Goal: Task Accomplishment & Management: Manage account settings

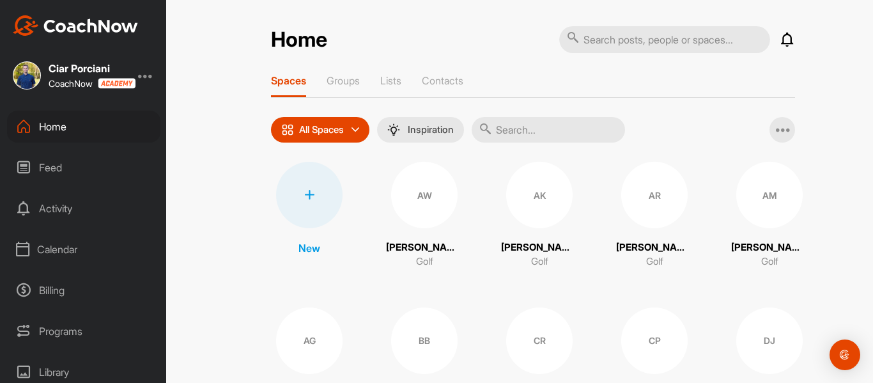
click at [58, 247] on div "Calendar" at bounding box center [83, 249] width 153 height 32
click at [73, 307] on div "Facility Calendar" at bounding box center [98, 314] width 125 height 27
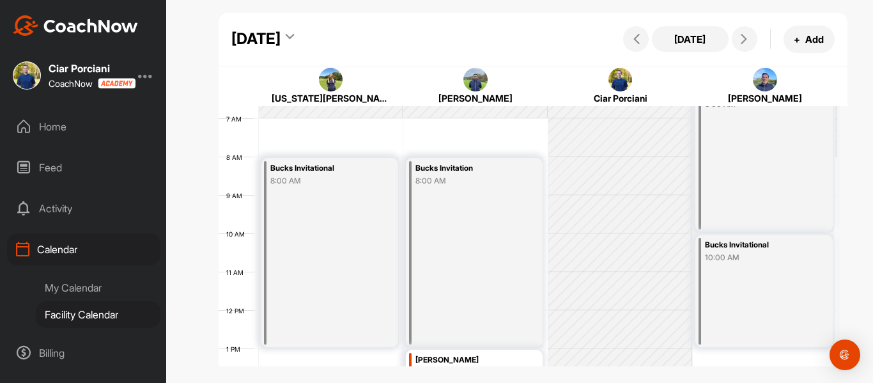
scroll to position [256, 0]
click at [294, 29] on div "[DATE]" at bounding box center [262, 38] width 63 height 23
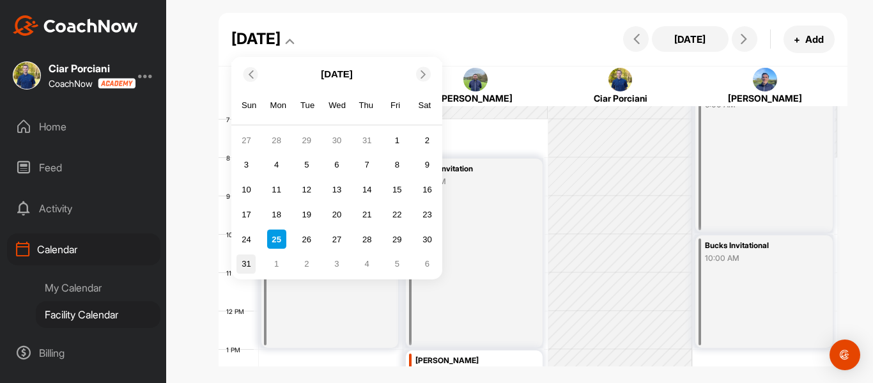
click at [250, 262] on div "31" at bounding box center [245, 263] width 19 height 19
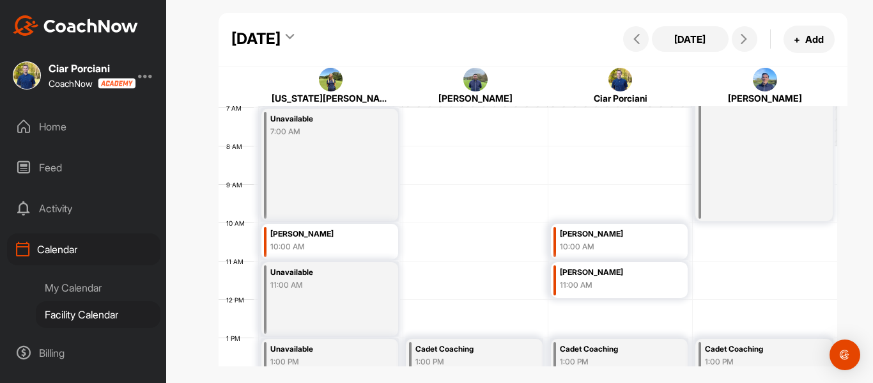
scroll to position [258, 0]
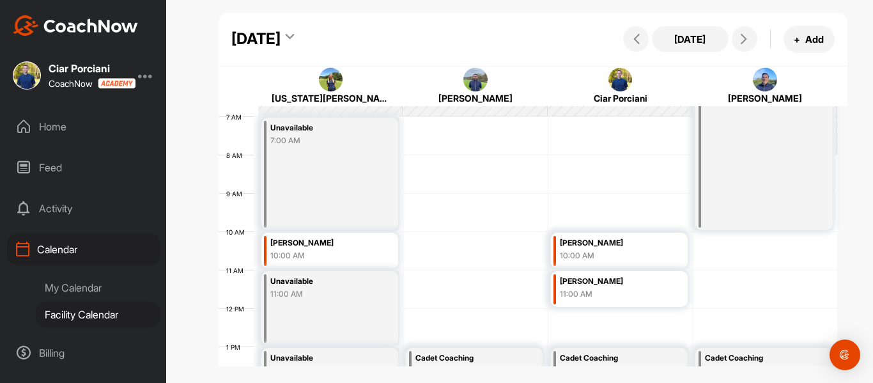
click at [319, 243] on div "[PERSON_NAME]" at bounding box center [322, 243] width 105 height 15
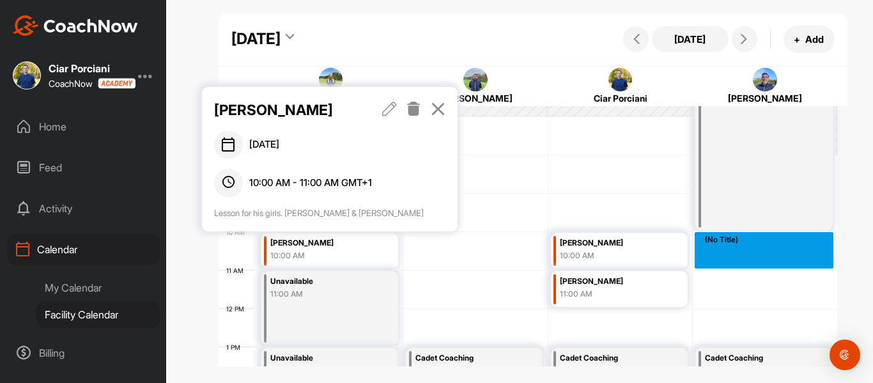
drag, startPoint x: 732, startPoint y: 236, endPoint x: 730, endPoint y: 254, distance: 17.4
click at [730, 254] on div "12 AM 1 AM 2 AM 3 AM 4 AM 5 AM 6 AM 7 AM 8 AM 9 AM 10 AM 11 AM 12 PM 1 PM 2 PM …" at bounding box center [528, 308] width 619 height 920
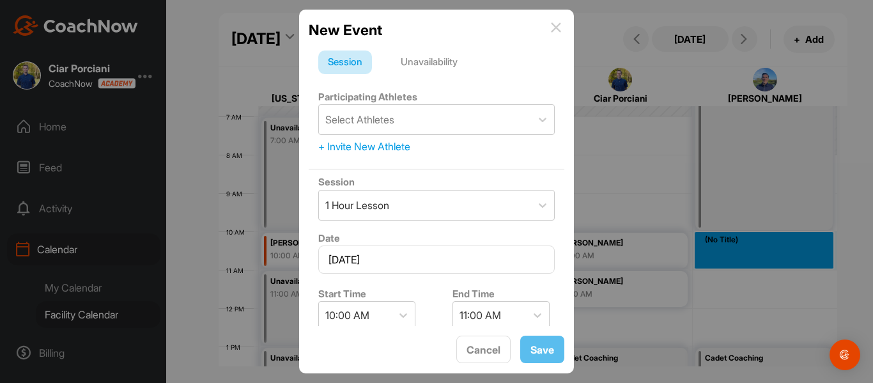
click at [435, 68] on div "Unavailability" at bounding box center [429, 62] width 76 height 24
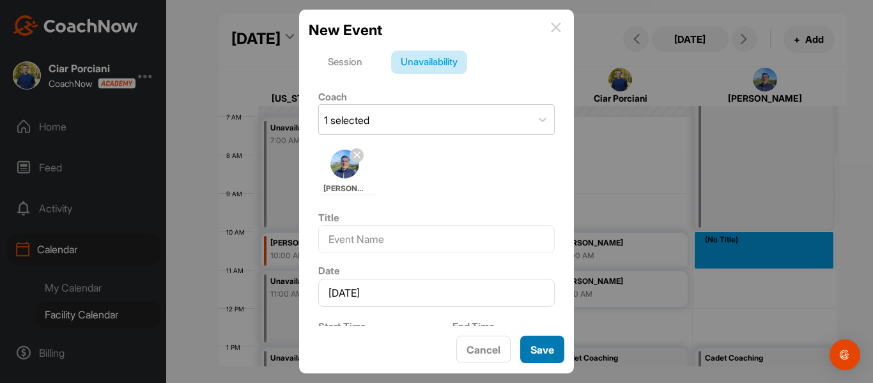
click at [547, 354] on button "Save" at bounding box center [542, 348] width 44 height 27
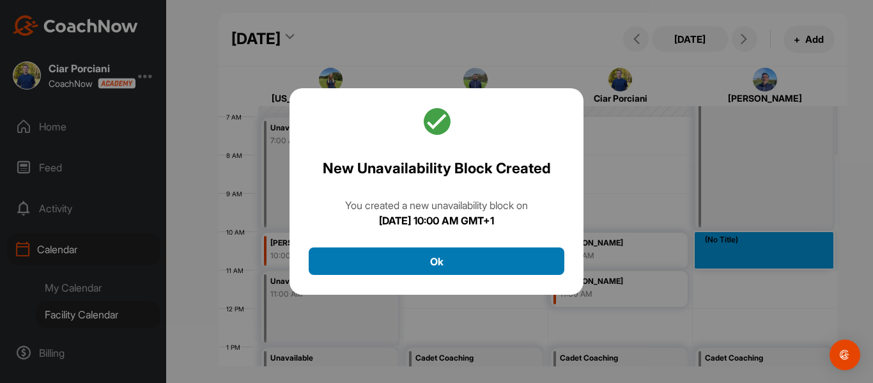
click at [466, 263] on button "Ok" at bounding box center [437, 260] width 256 height 27
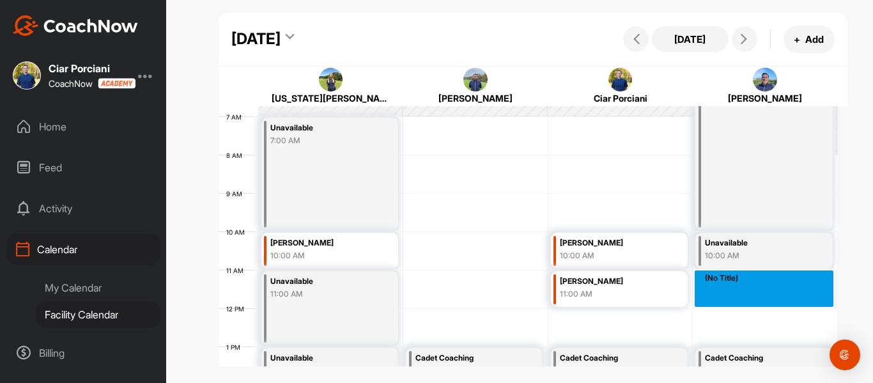
drag, startPoint x: 714, startPoint y: 275, endPoint x: 714, endPoint y: 296, distance: 21.1
click at [714, 296] on div "12 AM 1 AM 2 AM 3 AM 4 AM 5 AM 6 AM 7 AM 8 AM 9 AM 10 AM 11 AM 12 PM 1 PM 2 PM …" at bounding box center [528, 308] width 619 height 920
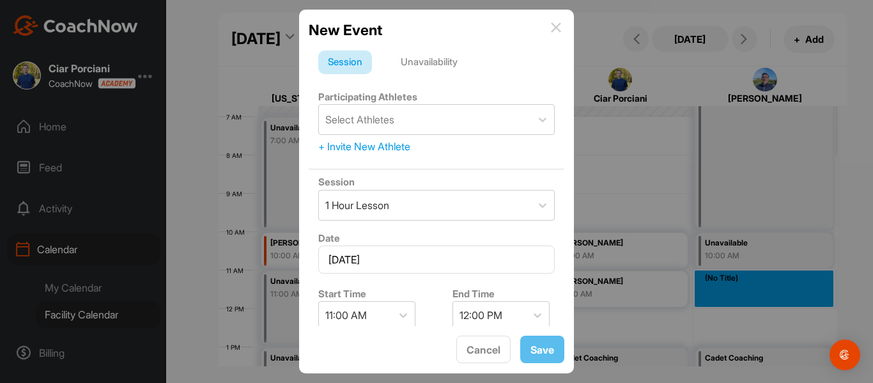
click at [417, 69] on div "Unavailability" at bounding box center [429, 62] width 76 height 24
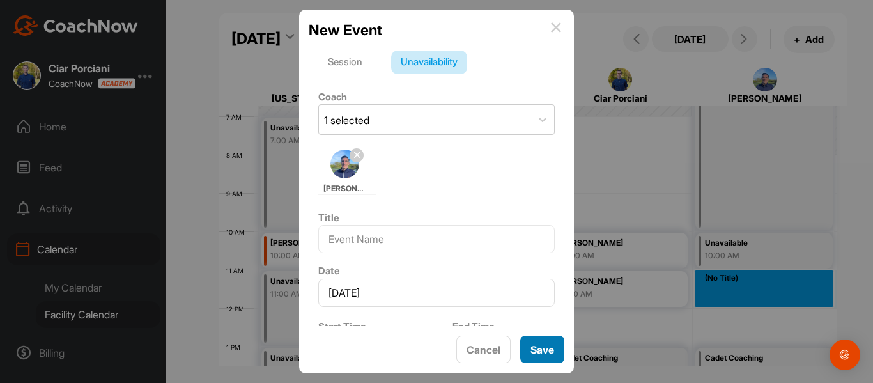
click at [540, 348] on button "Save" at bounding box center [542, 348] width 44 height 27
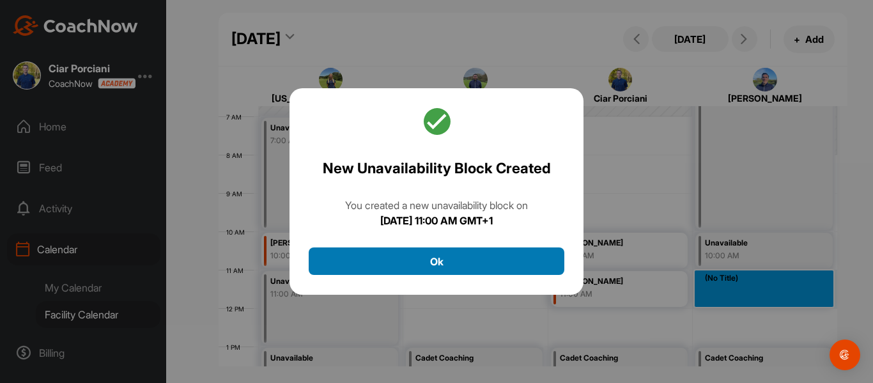
click at [364, 259] on button "Ok" at bounding box center [437, 260] width 256 height 27
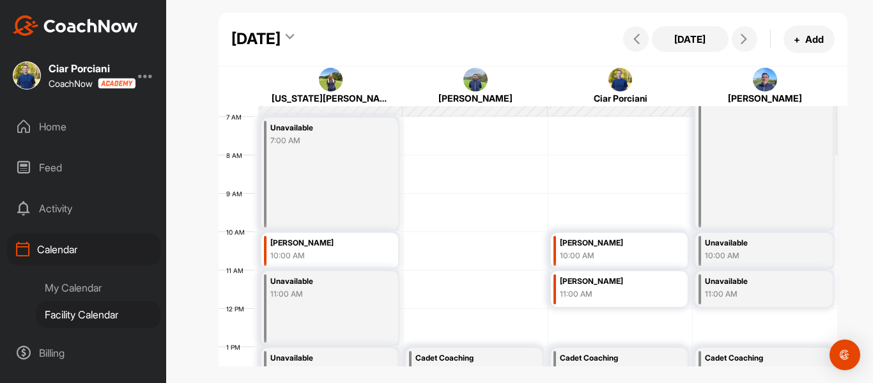
click at [334, 249] on div "[PERSON_NAME]" at bounding box center [322, 243] width 105 height 15
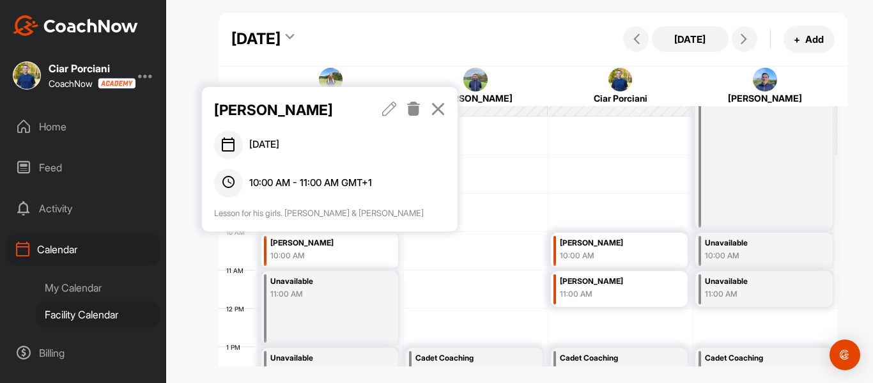
click at [419, 114] on icon at bounding box center [413, 109] width 15 height 14
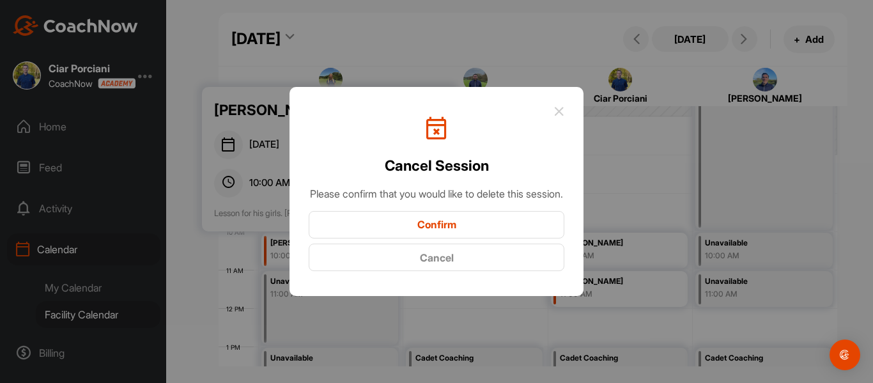
click at [412, 231] on button "Confirm" at bounding box center [437, 224] width 256 height 27
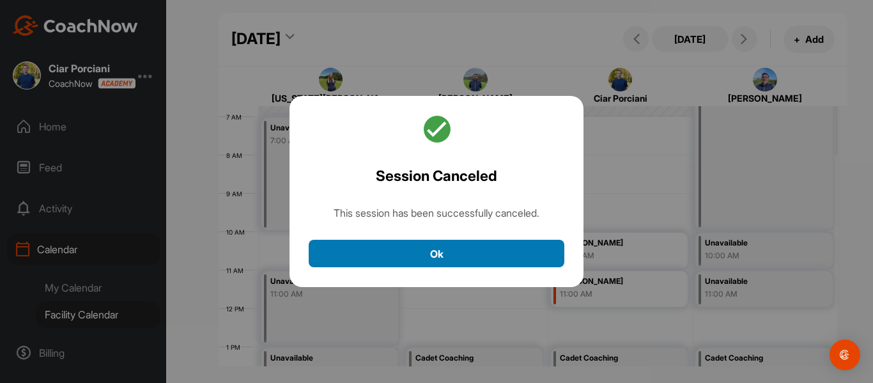
click at [452, 243] on button "Ok" at bounding box center [437, 253] width 256 height 27
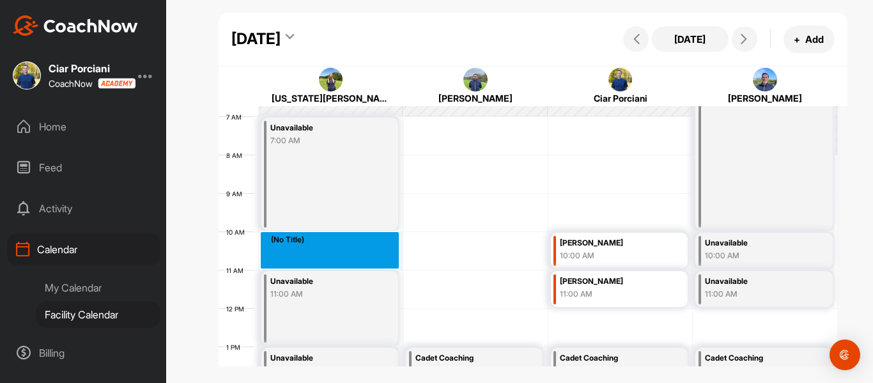
drag, startPoint x: 366, startPoint y: 240, endPoint x: 364, endPoint y: 256, distance: 15.4
click at [364, 256] on div "12 AM 1 AM 2 AM 3 AM 4 AM 5 AM 6 AM 7 AM 8 AM 9 AM 10 AM 11 AM 12 PM 1 PM 2 PM …" at bounding box center [528, 308] width 619 height 920
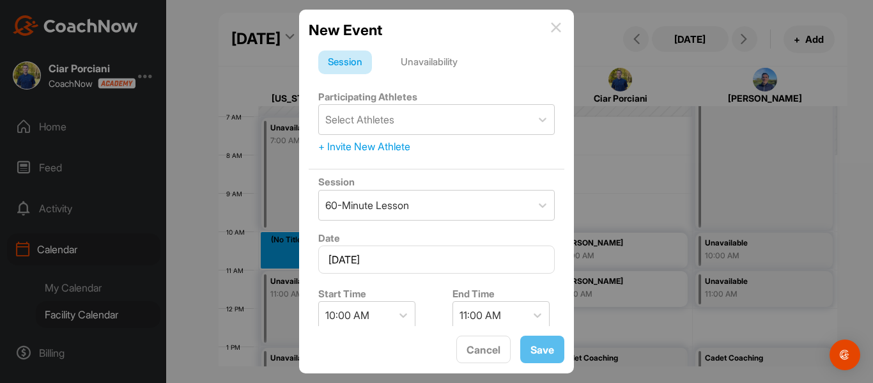
click at [439, 69] on div "Unavailability" at bounding box center [429, 62] width 76 height 24
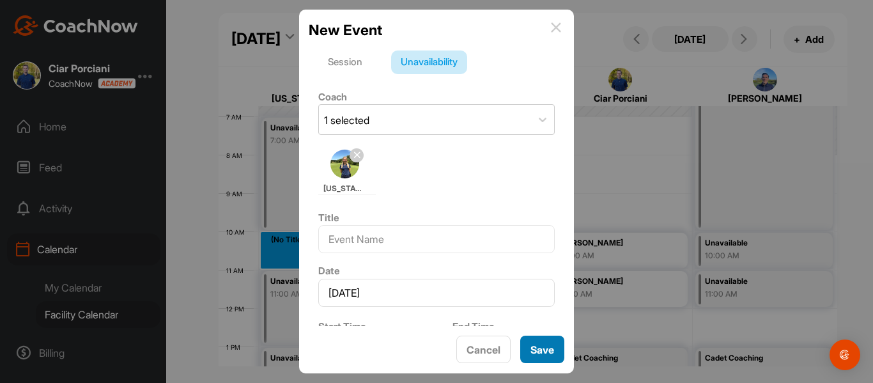
click at [539, 342] on button "Save" at bounding box center [542, 348] width 44 height 27
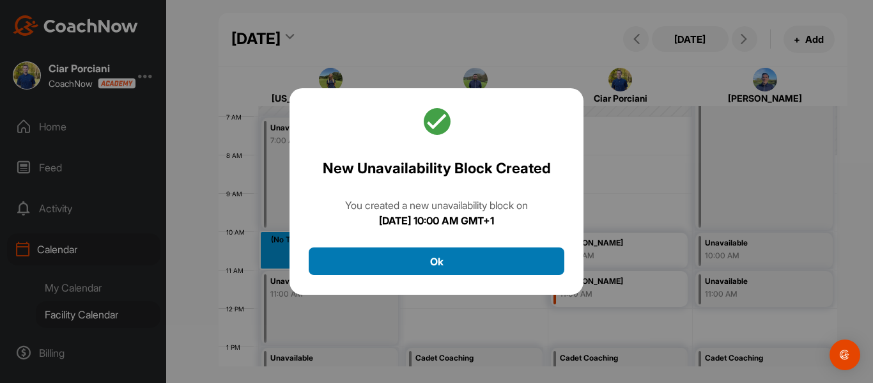
click at [441, 262] on button "Ok" at bounding box center [437, 260] width 256 height 27
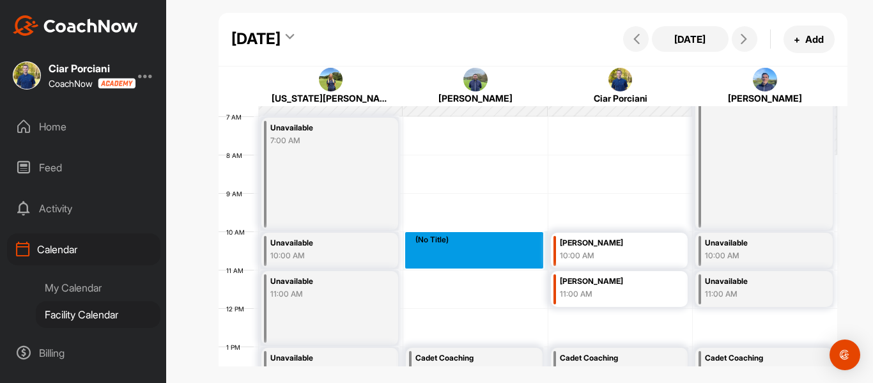
drag, startPoint x: 479, startPoint y: 238, endPoint x: 479, endPoint y: 256, distance: 17.3
click at [479, 256] on div "12 AM 1 AM 2 AM 3 AM 4 AM 5 AM 6 AM 7 AM 8 AM 9 AM 10 AM 11 AM 12 PM 1 PM 2 PM …" at bounding box center [528, 308] width 619 height 920
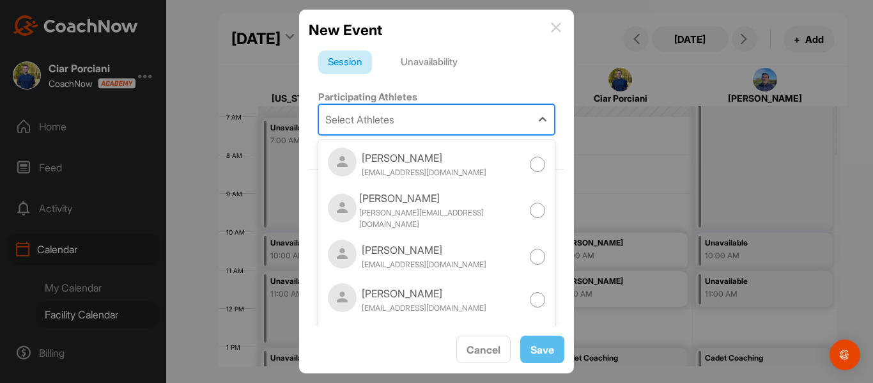
click at [357, 122] on div "Select Athletes" at bounding box center [359, 119] width 69 height 15
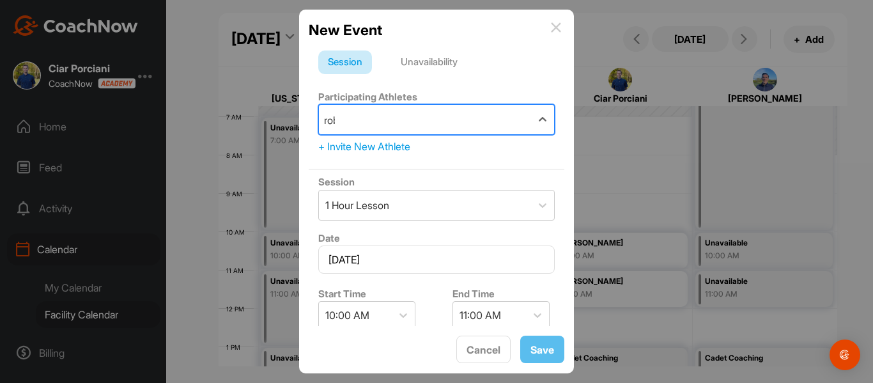
type input "rober"
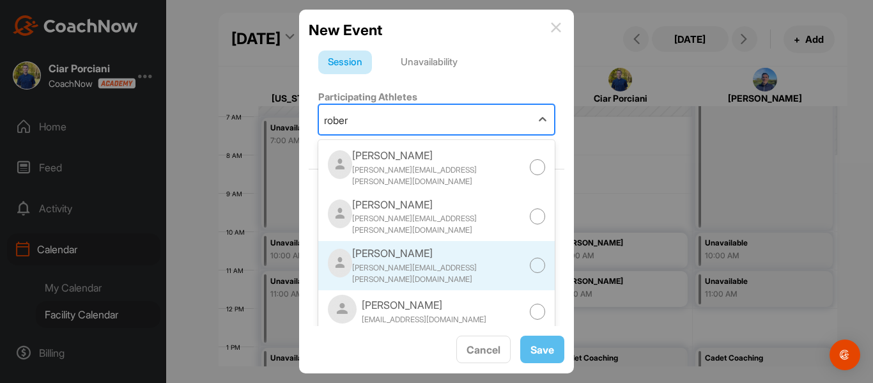
click at [433, 262] on div "[PERSON_NAME][EMAIL_ADDRESS][PERSON_NAME][DOMAIN_NAME]" at bounding box center [440, 273] width 177 height 23
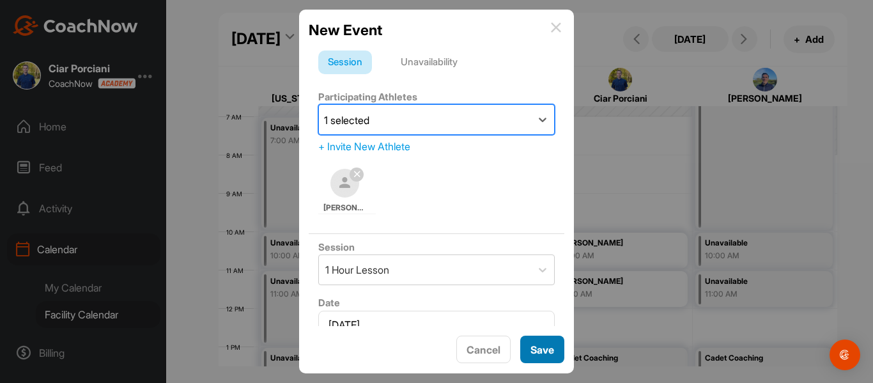
click at [547, 355] on button "Save" at bounding box center [542, 348] width 44 height 27
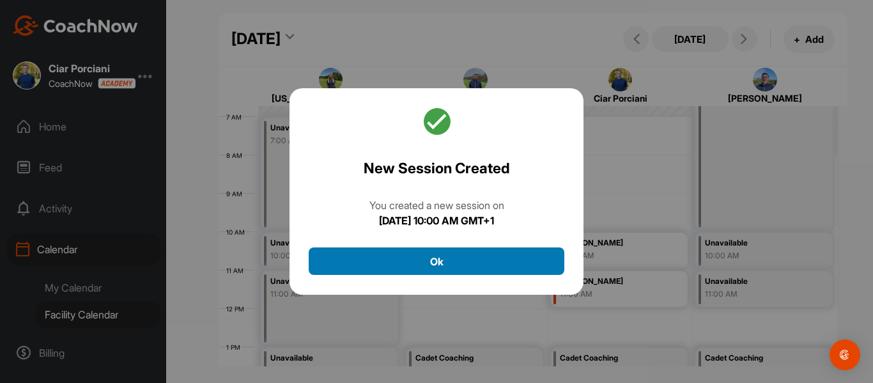
click at [435, 251] on button "Ok" at bounding box center [437, 260] width 256 height 27
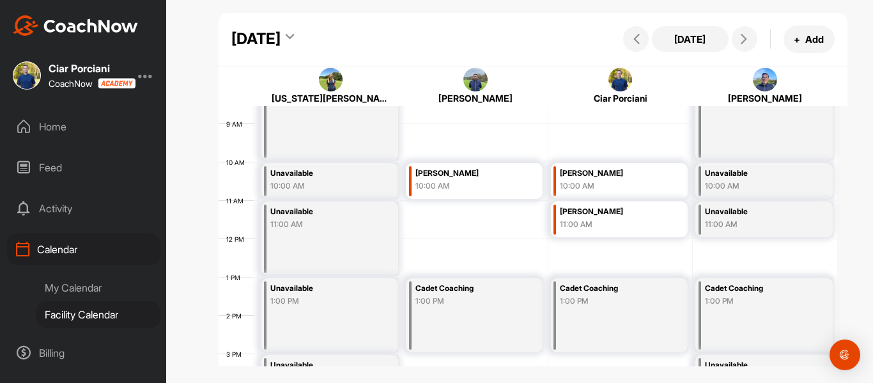
scroll to position [330, 0]
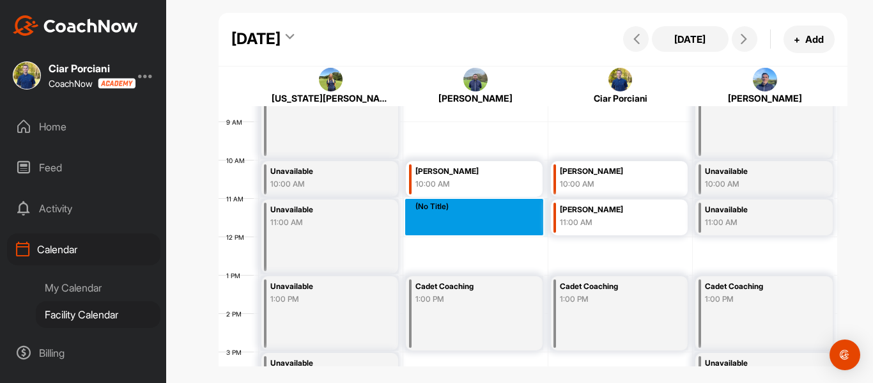
drag, startPoint x: 447, startPoint y: 208, endPoint x: 447, endPoint y: 225, distance: 17.3
click at [447, 225] on div "12 AM 1 AM 2 AM 3 AM 4 AM 5 AM 6 AM 7 AM 8 AM 9 AM 10 AM 11 AM 12 PM 1 PM 2 PM …" at bounding box center [528, 236] width 619 height 920
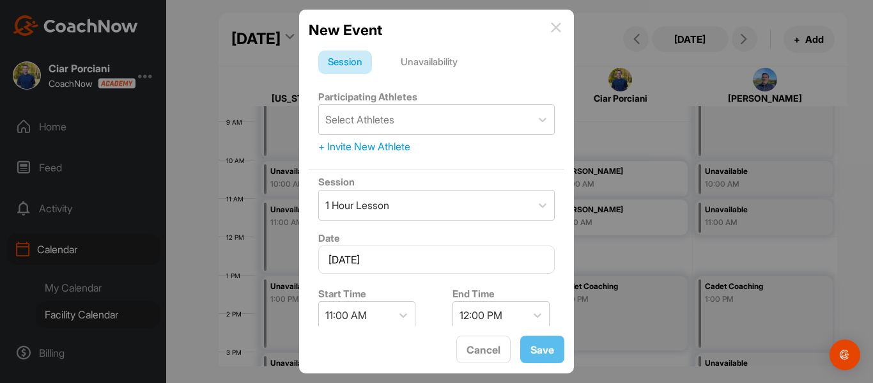
click at [433, 63] on div "Unavailability" at bounding box center [429, 62] width 76 height 24
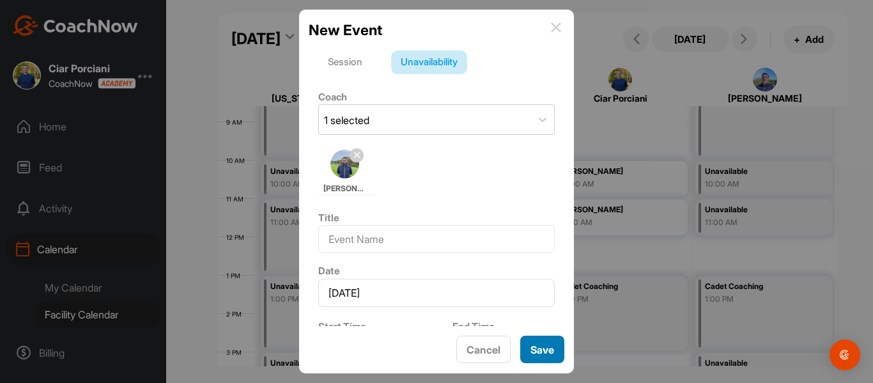
click at [537, 354] on button "Save" at bounding box center [542, 348] width 44 height 27
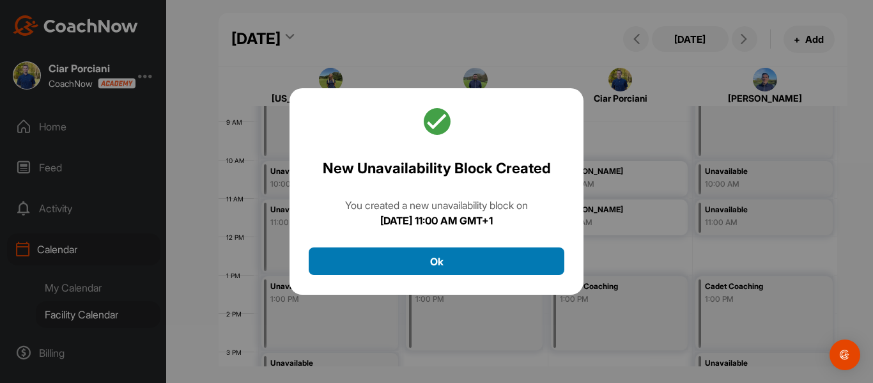
click at [473, 266] on button "Ok" at bounding box center [437, 260] width 256 height 27
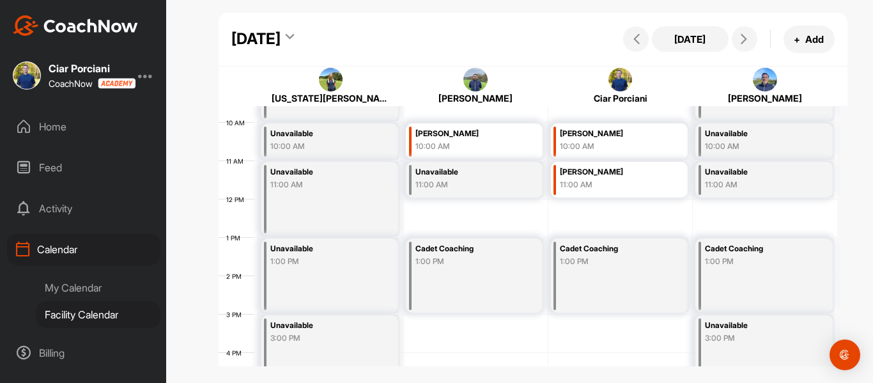
scroll to position [367, 0]
click at [281, 33] on div "[DATE]" at bounding box center [255, 38] width 49 height 23
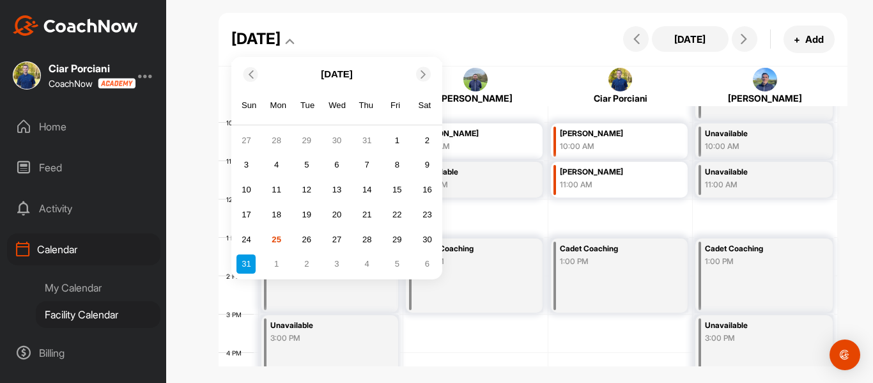
click at [426, 74] on icon at bounding box center [423, 74] width 8 height 8
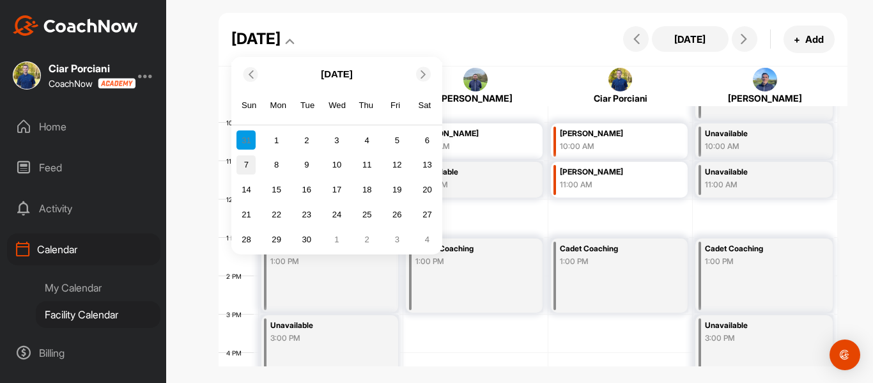
click at [246, 160] on div "7" at bounding box center [245, 164] width 19 height 19
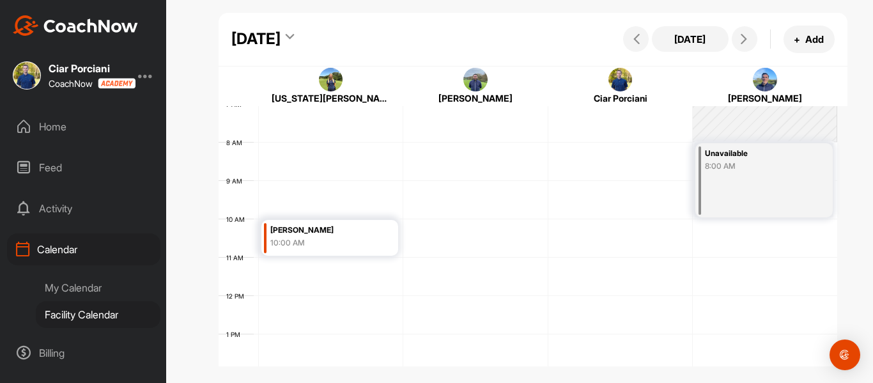
scroll to position [273, 0]
click at [281, 45] on div "[DATE]" at bounding box center [255, 38] width 49 height 23
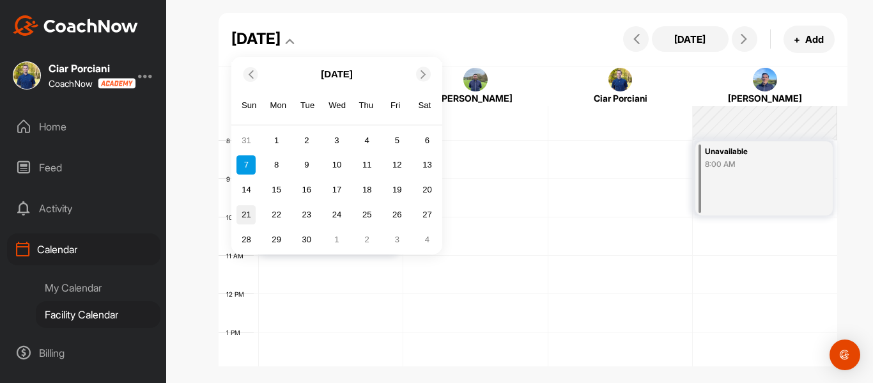
click at [243, 213] on div "21" at bounding box center [245, 214] width 19 height 19
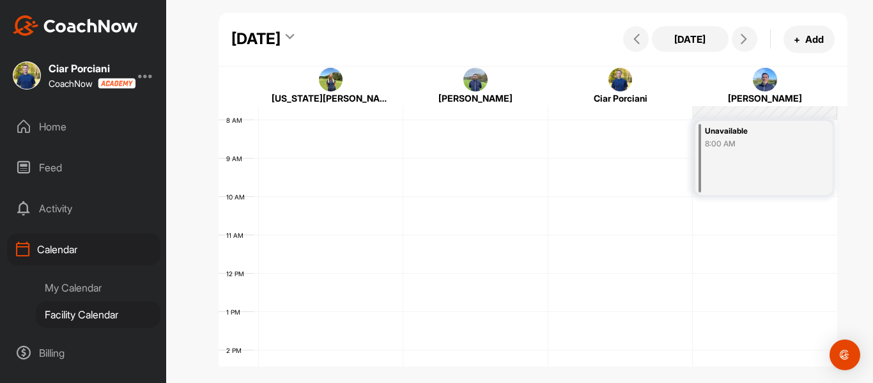
scroll to position [294, 0]
click at [281, 35] on div "[DATE]" at bounding box center [255, 38] width 49 height 23
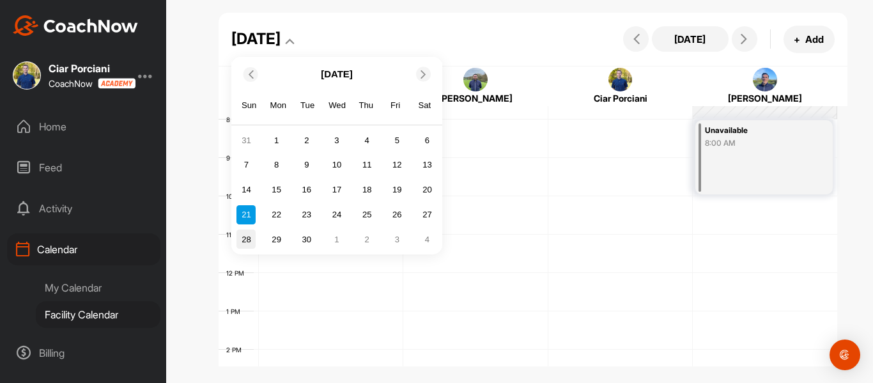
click at [246, 240] on div "28" at bounding box center [245, 238] width 19 height 19
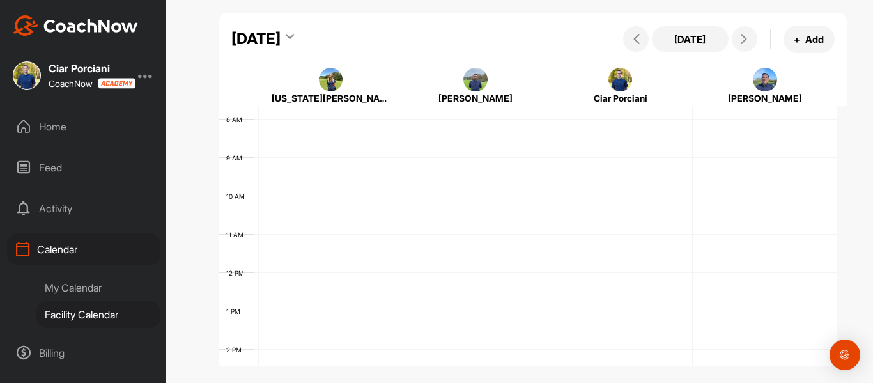
scroll to position [221, 0]
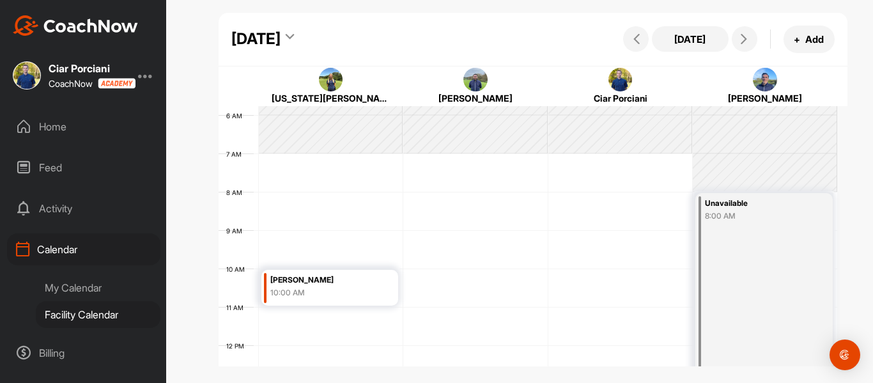
click at [281, 40] on div "[DATE]" at bounding box center [255, 38] width 49 height 23
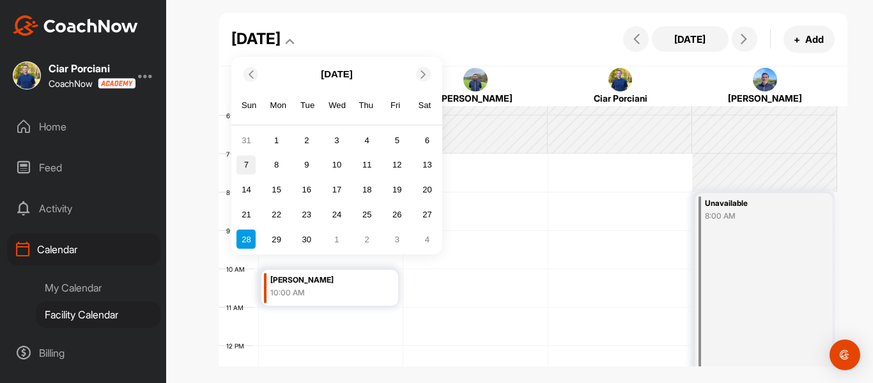
click at [249, 162] on div "7" at bounding box center [245, 164] width 19 height 19
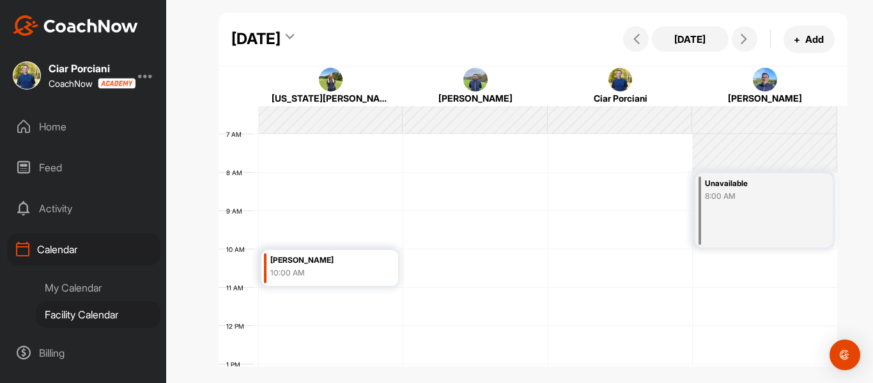
scroll to position [243, 0]
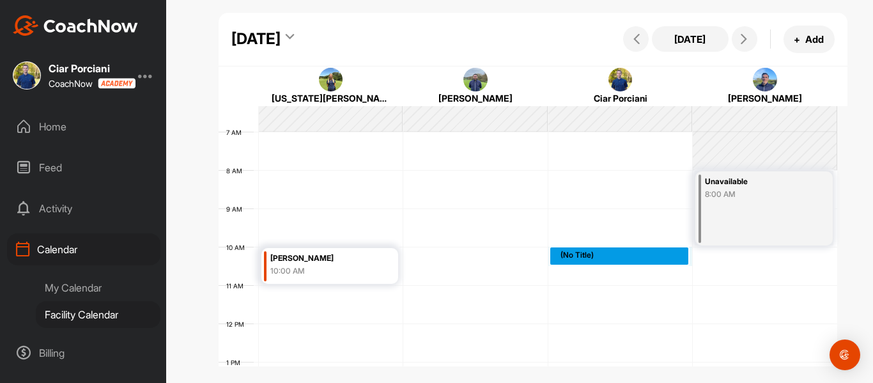
click at [567, 254] on div "12 AM 1 AM 2 AM 3 AM 4 AM 5 AM 6 AM 7 AM 8 AM 9 AM 10 AM 11 AM 12 PM 1 PM 2 PM …" at bounding box center [528, 323] width 619 height 920
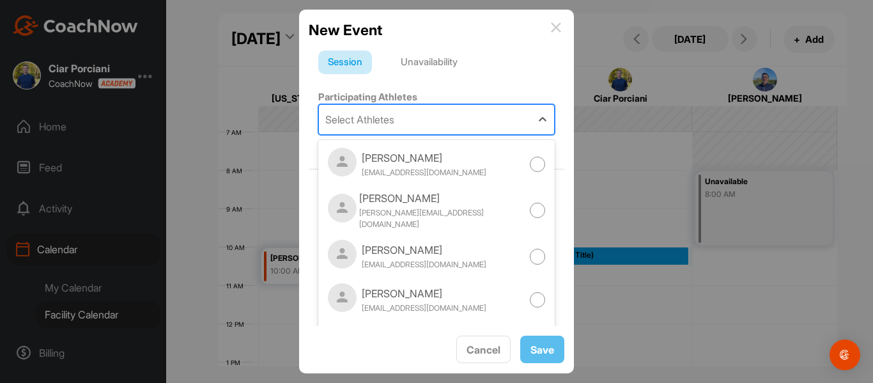
click at [385, 121] on div "Select Athletes" at bounding box center [359, 119] width 69 height 15
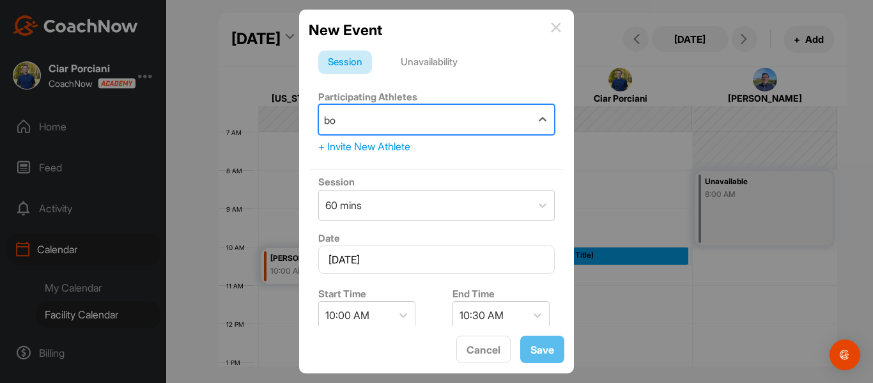
type input "bog"
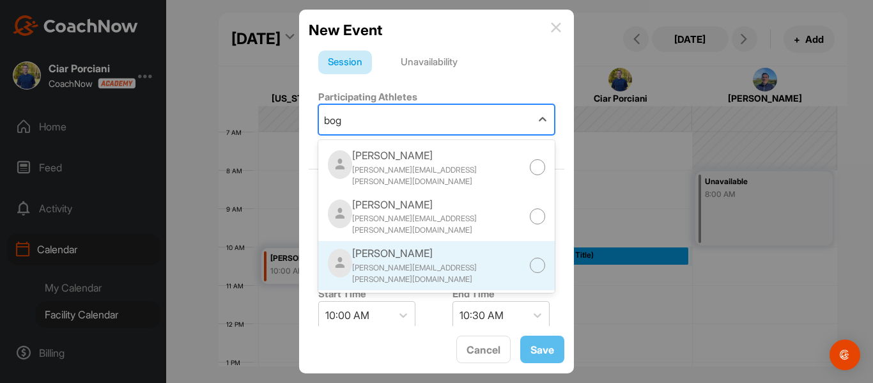
click at [408, 246] on div "[PERSON_NAME]" at bounding box center [440, 252] width 177 height 15
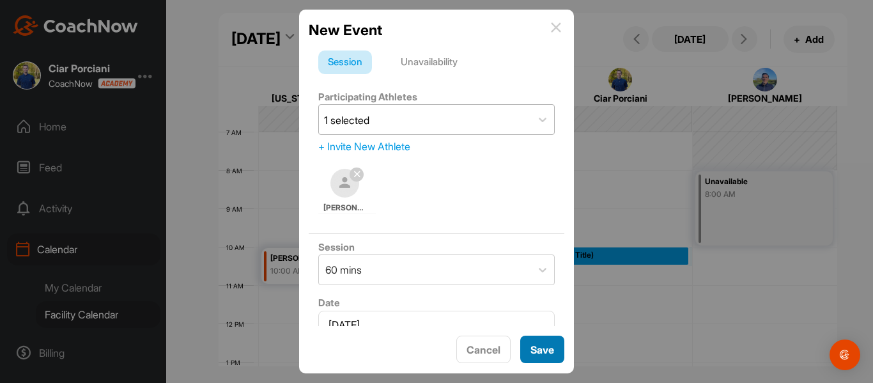
click at [546, 351] on button "Save" at bounding box center [542, 348] width 44 height 27
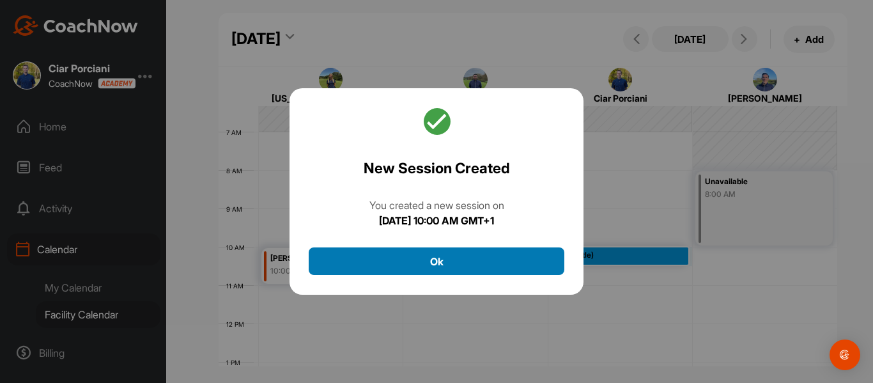
click at [472, 258] on button "Ok" at bounding box center [437, 260] width 256 height 27
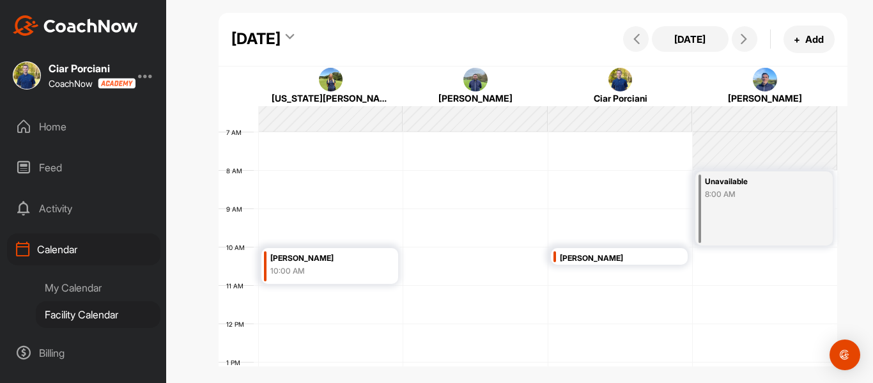
click at [281, 38] on div "[DATE]" at bounding box center [255, 38] width 49 height 23
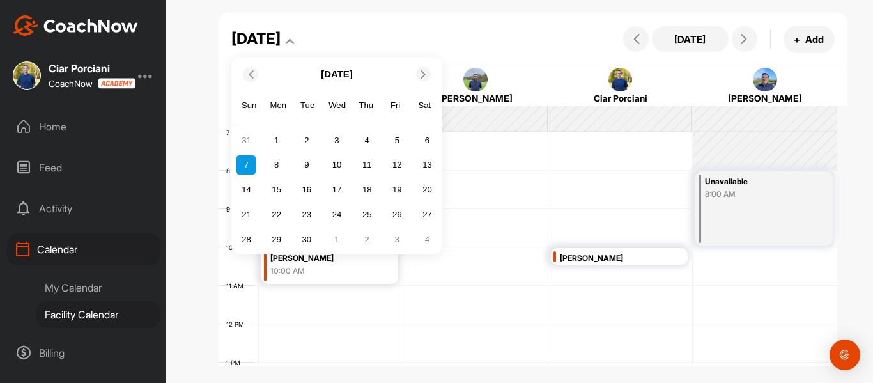
click at [252, 201] on div "31 1 2 3 4 5 6 7 8 9 10 11 12 13 14 15 16 17 18 19 20 21 22 23 24 25 26 27 28 2…" at bounding box center [336, 189] width 203 height 121
click at [251, 214] on div "21" at bounding box center [245, 214] width 19 height 19
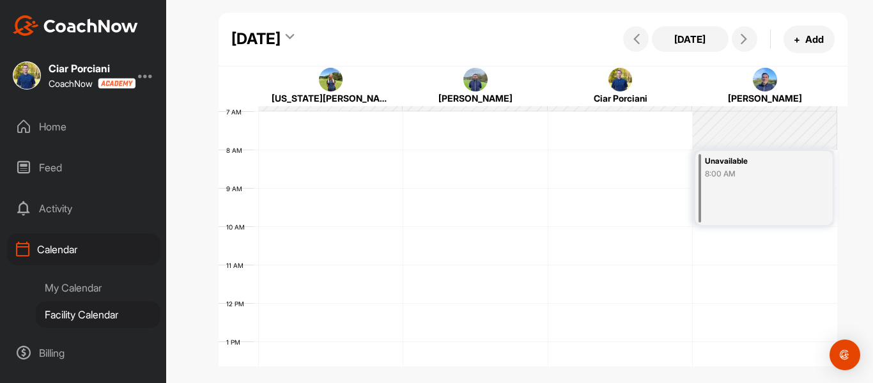
scroll to position [261, 0]
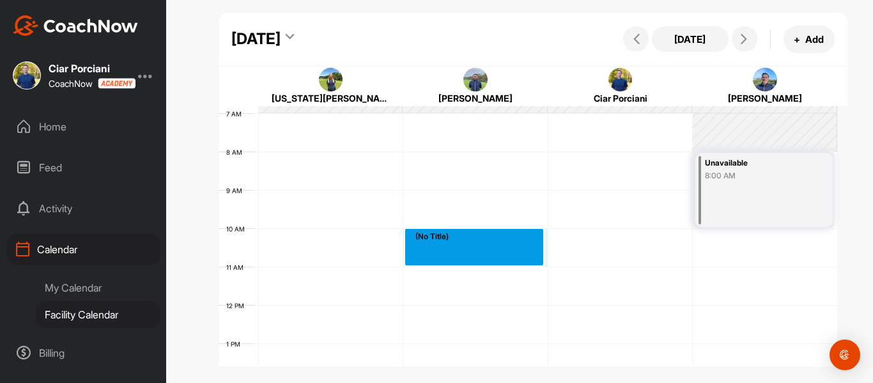
drag, startPoint x: 432, startPoint y: 233, endPoint x: 429, endPoint y: 254, distance: 21.3
click at [429, 254] on div "12 AM 1 AM 2 AM 3 AM 4 AM 5 AM 6 AM 7 AM 8 AM 9 AM 10 AM 11 AM 12 PM 1 PM 2 PM …" at bounding box center [528, 305] width 619 height 920
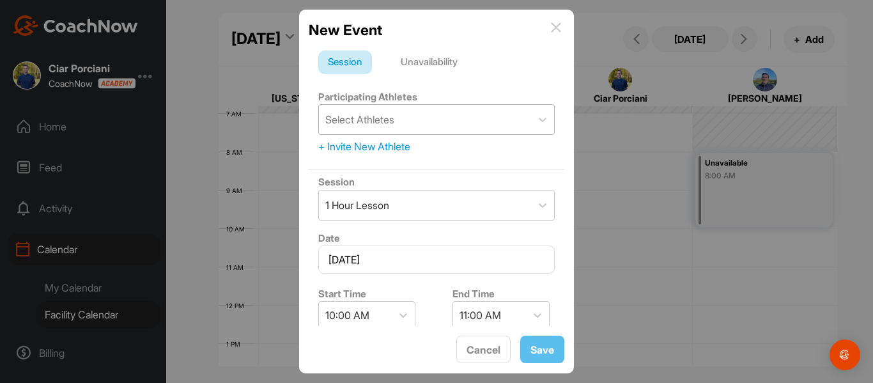
click at [374, 127] on div "Select Athletes" at bounding box center [359, 119] width 69 height 15
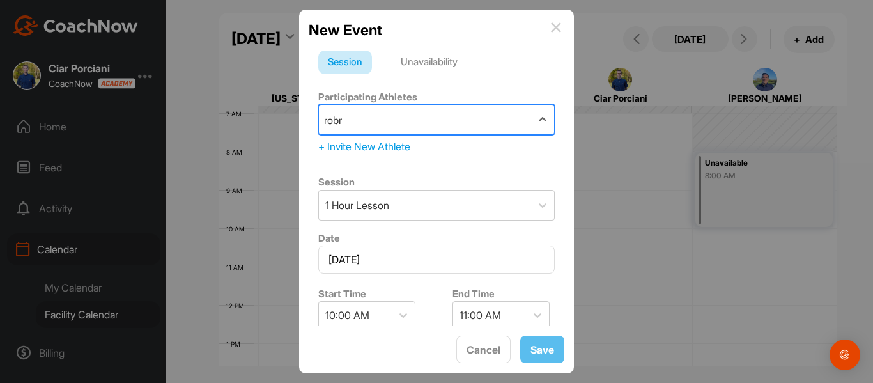
type input "rob"
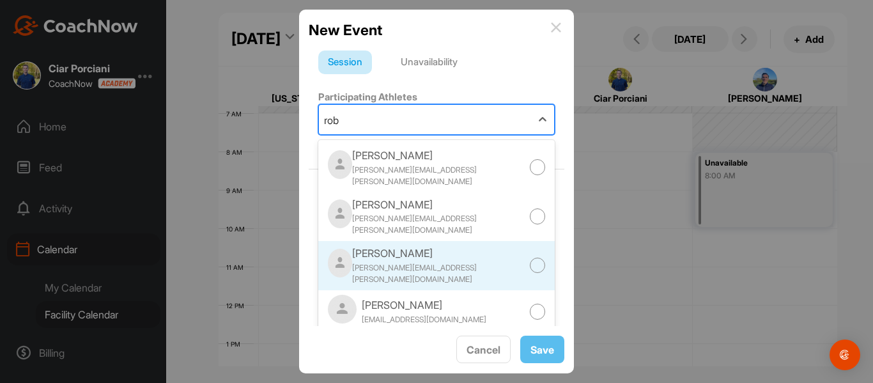
click at [409, 245] on div "[PERSON_NAME]" at bounding box center [440, 252] width 177 height 15
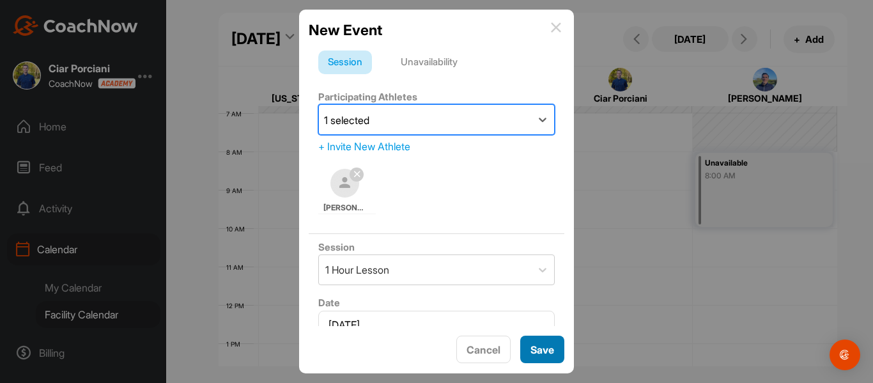
click at [549, 346] on button "Save" at bounding box center [542, 348] width 44 height 27
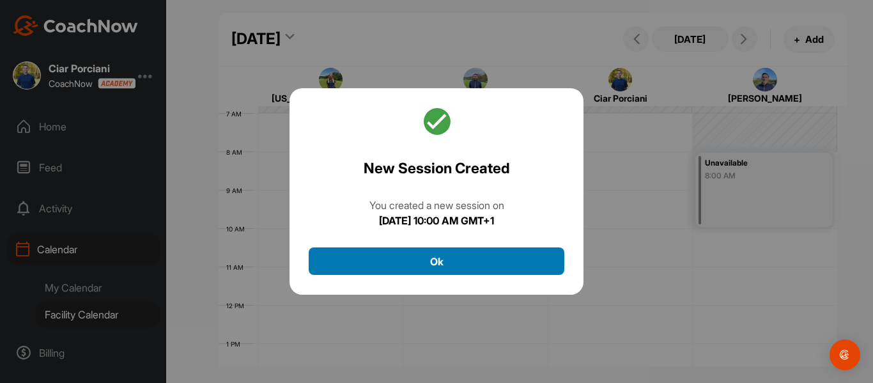
click at [480, 256] on button "Ok" at bounding box center [437, 260] width 256 height 27
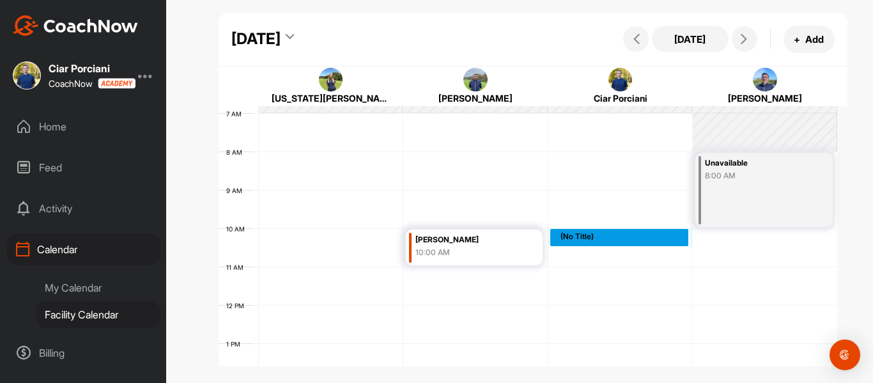
click at [562, 238] on div "12 AM 1 AM 2 AM 3 AM 4 AM 5 AM 6 AM 7 AM 8 AM 9 AM 10 AM 11 AM 12 PM 1 PM 2 PM …" at bounding box center [528, 305] width 619 height 920
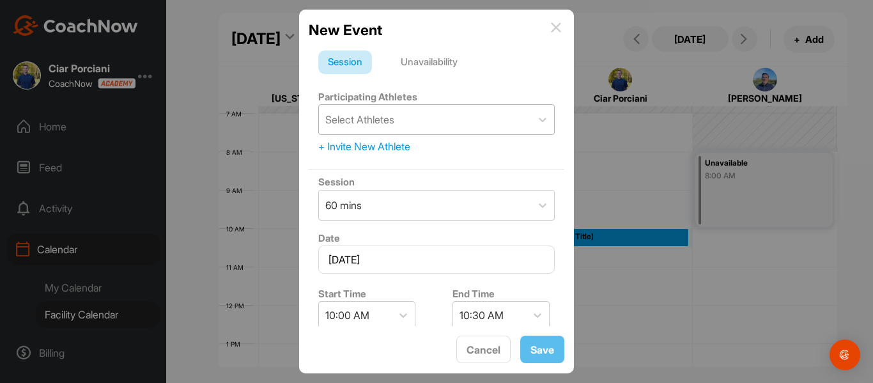
click at [401, 117] on div "Select Athletes" at bounding box center [425, 119] width 212 height 29
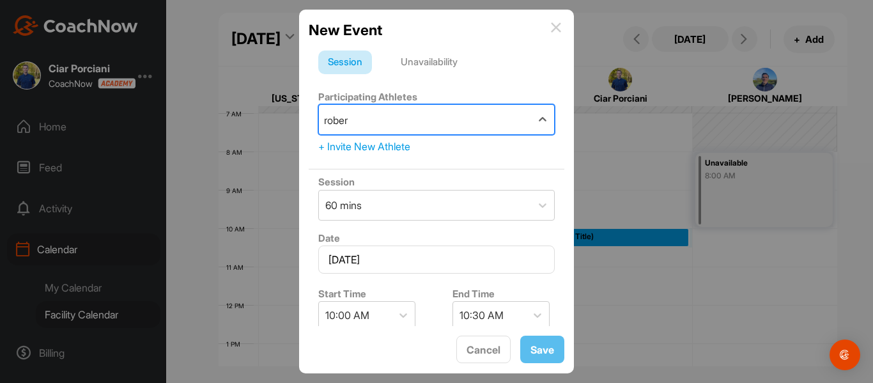
type input "[PERSON_NAME]"
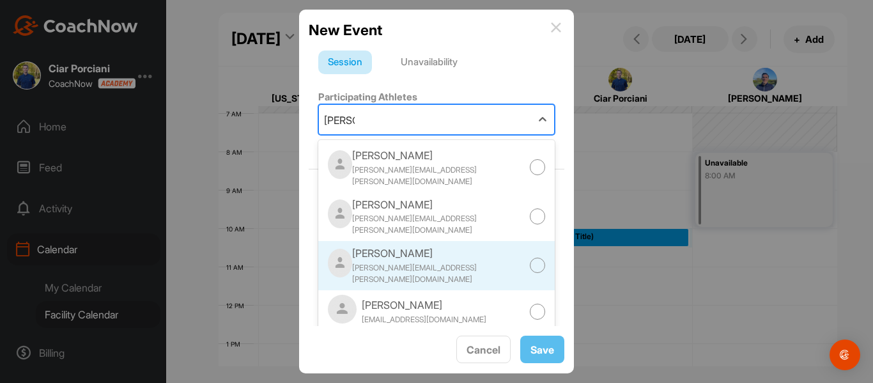
click at [395, 248] on div "[PERSON_NAME]" at bounding box center [440, 252] width 177 height 15
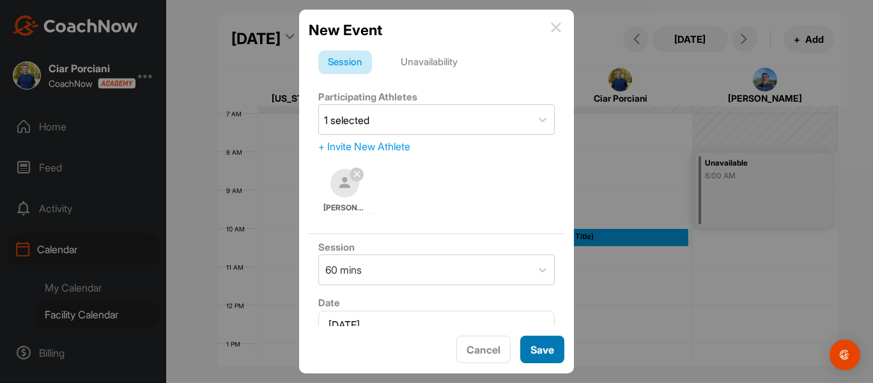
click at [552, 353] on button "Save" at bounding box center [542, 348] width 44 height 27
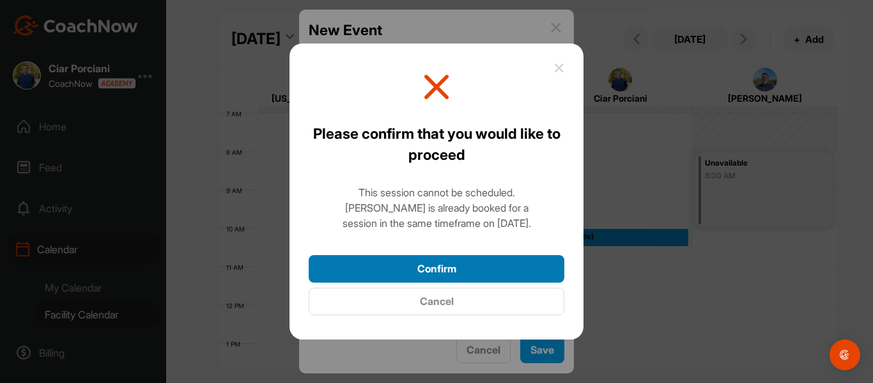
click at [467, 268] on button "Confirm" at bounding box center [437, 268] width 256 height 27
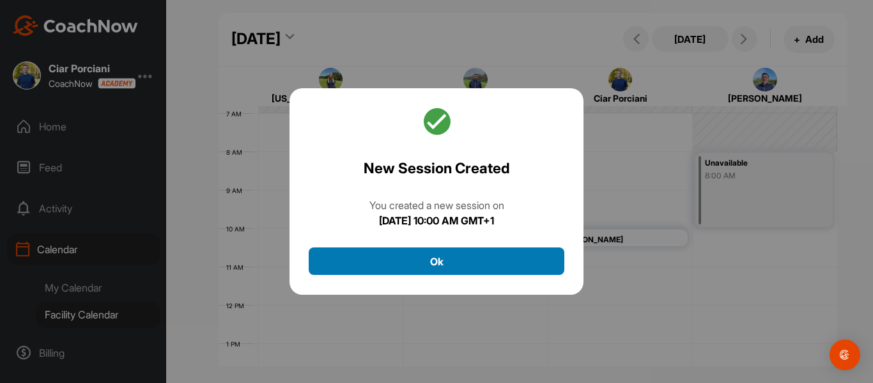
click at [485, 254] on button "Ok" at bounding box center [437, 260] width 256 height 27
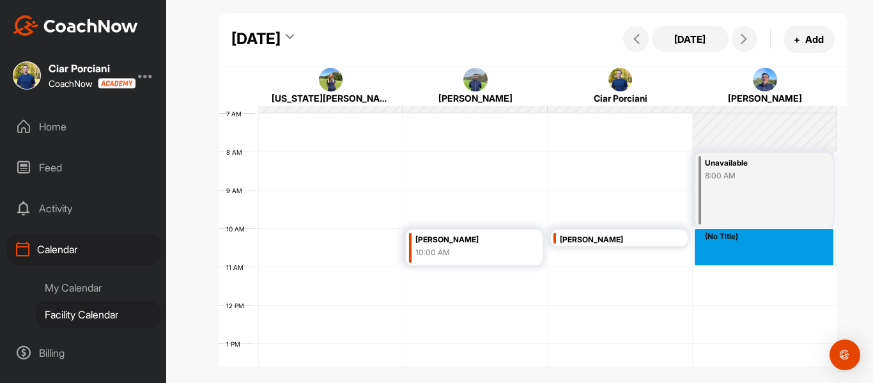
drag, startPoint x: 713, startPoint y: 232, endPoint x: 713, endPoint y: 250, distance: 18.5
click at [713, 250] on div "12 AM 1 AM 2 AM 3 AM 4 AM 5 AM 6 AM 7 AM 8 AM 9 AM 10 AM 11 AM 12 PM 1 PM 2 PM …" at bounding box center [528, 305] width 619 height 920
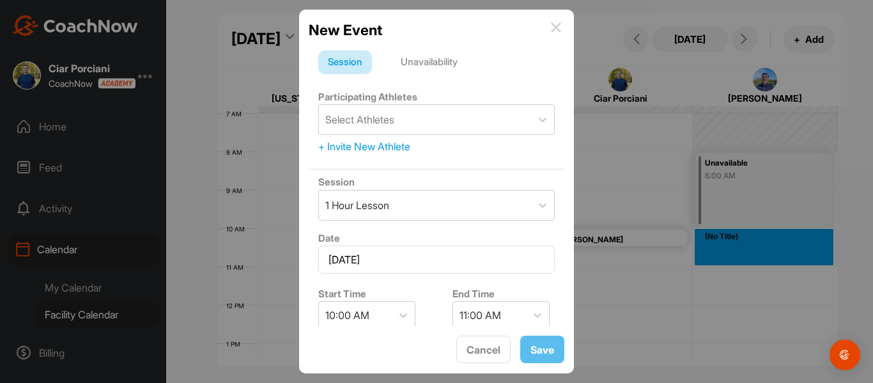
click at [442, 54] on div "Unavailability" at bounding box center [429, 62] width 76 height 24
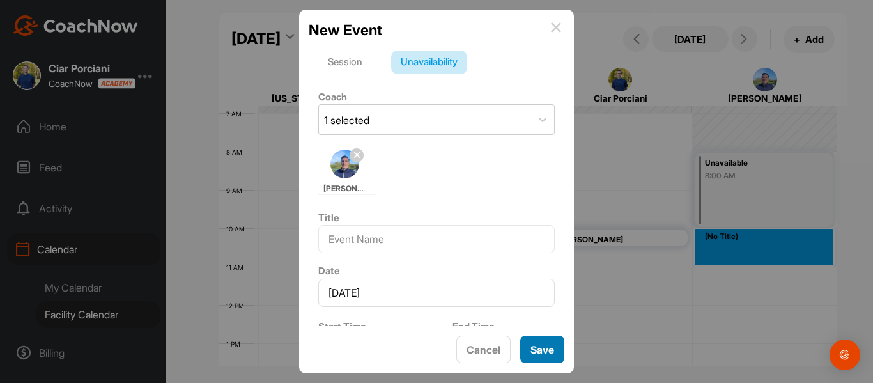
click at [540, 355] on button "Save" at bounding box center [542, 348] width 44 height 27
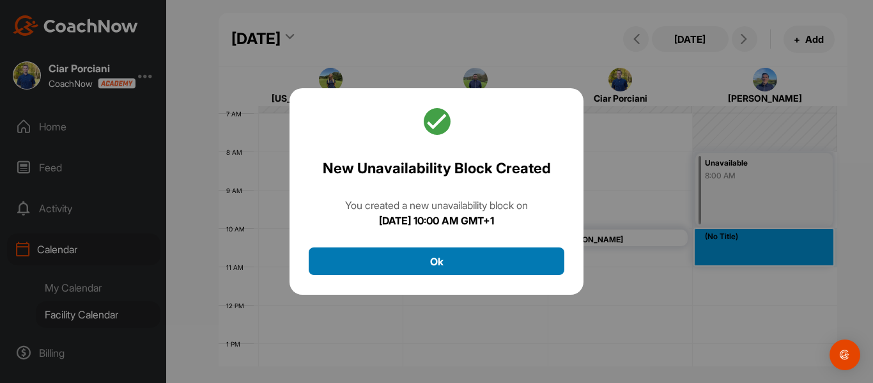
click at [447, 259] on button "Ok" at bounding box center [437, 260] width 256 height 27
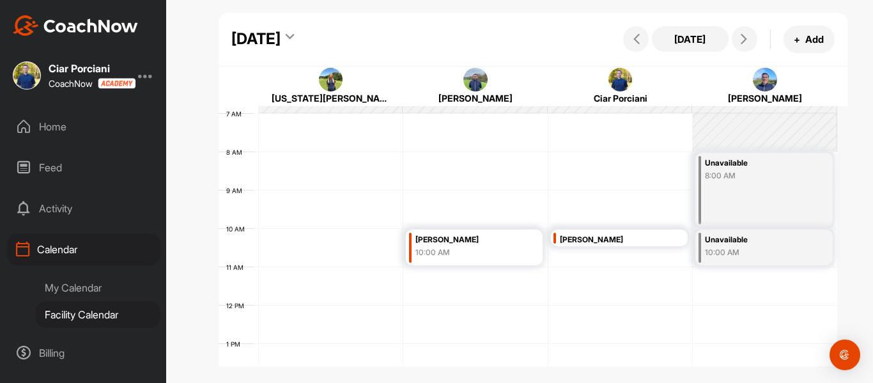
click at [294, 29] on div "[DATE]" at bounding box center [262, 38] width 63 height 23
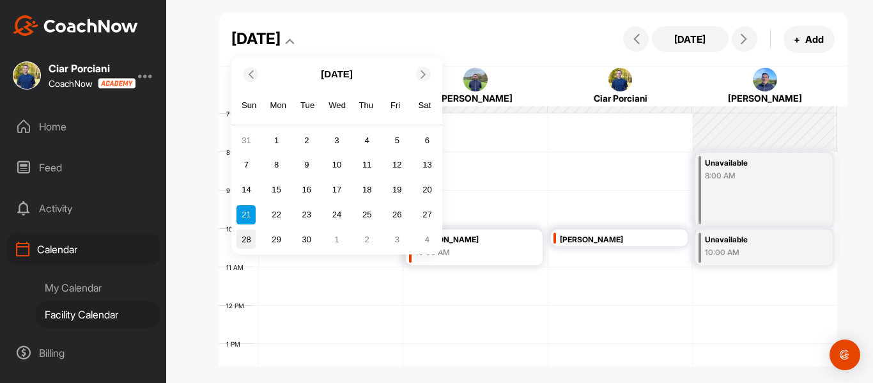
click at [249, 235] on div "28" at bounding box center [245, 238] width 19 height 19
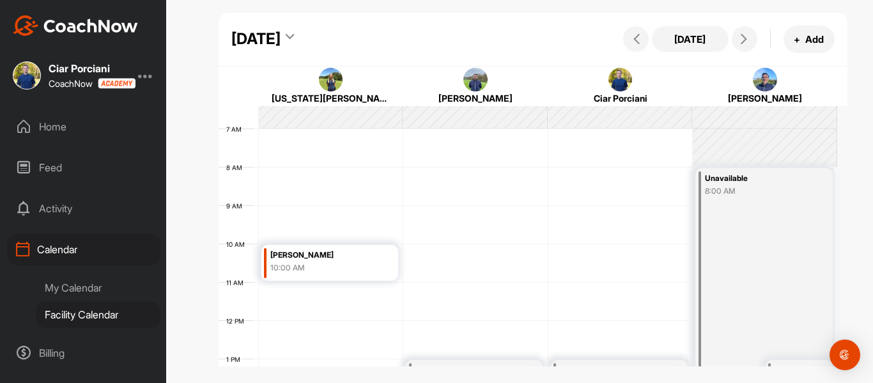
scroll to position [247, 0]
click at [555, 249] on div "12 AM 1 AM 2 AM 3 AM 4 AM 5 AM 6 AM 7 AM 8 AM 9 AM 10 AM 11 AM 12 PM 1 PM 2 PM …" at bounding box center [528, 319] width 619 height 920
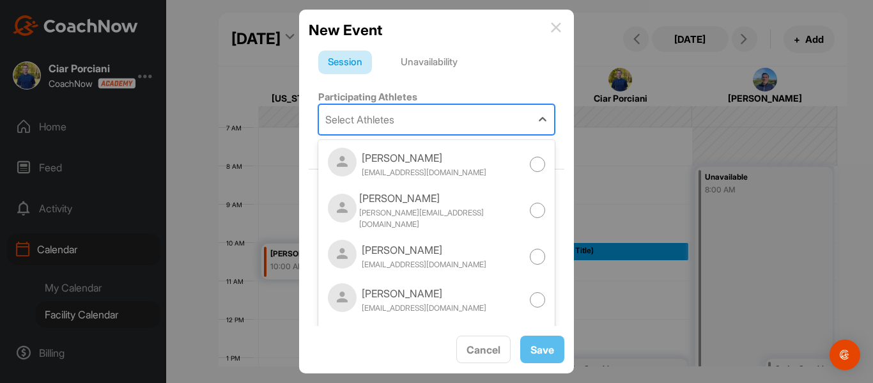
click at [383, 120] on div "Select Athletes" at bounding box center [359, 119] width 69 height 15
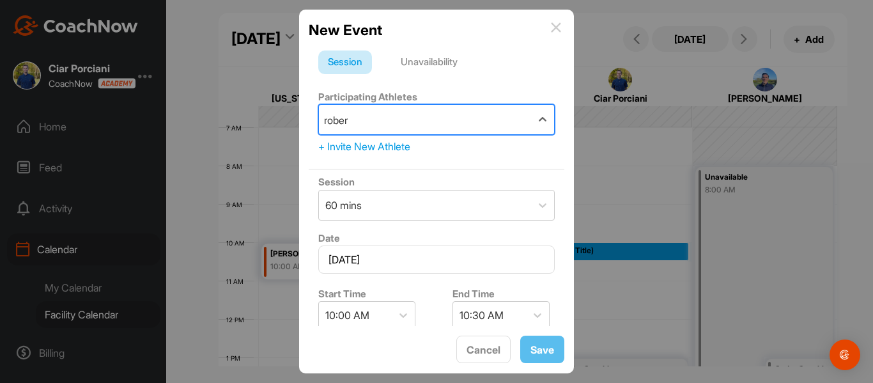
type input "[PERSON_NAME]"
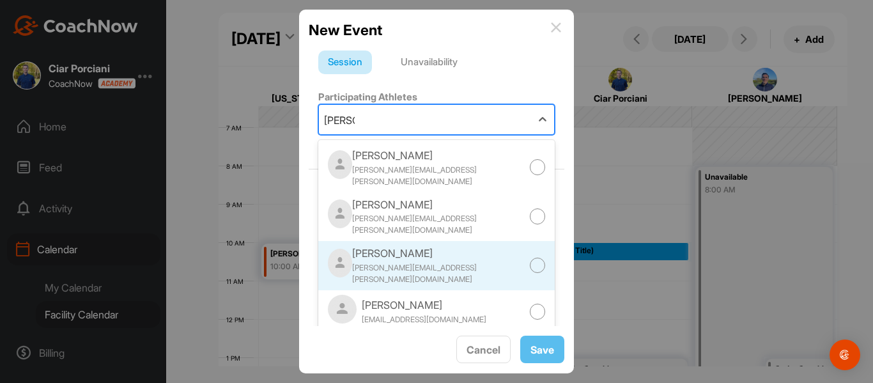
click at [407, 245] on div "[PERSON_NAME]" at bounding box center [440, 252] width 177 height 15
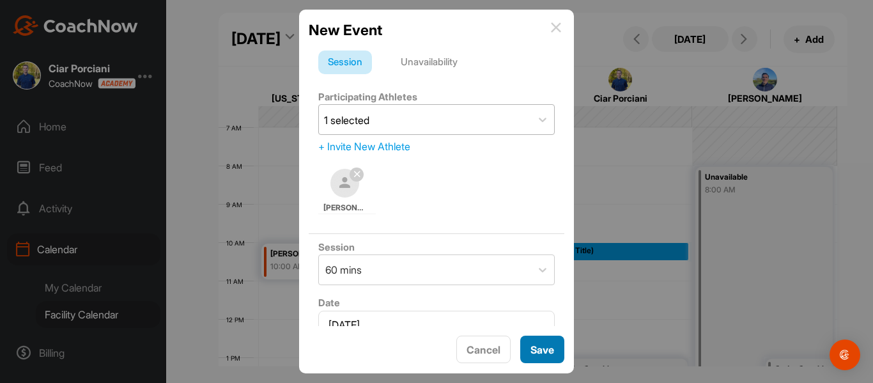
click at [544, 350] on button "Save" at bounding box center [542, 348] width 44 height 27
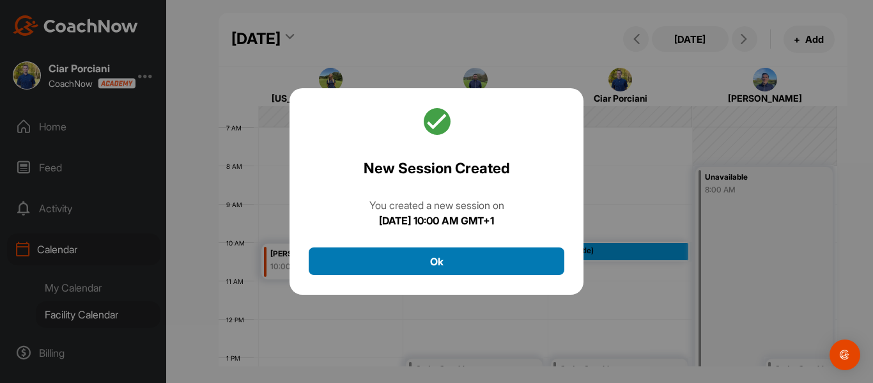
click at [470, 252] on button "Ok" at bounding box center [437, 260] width 256 height 27
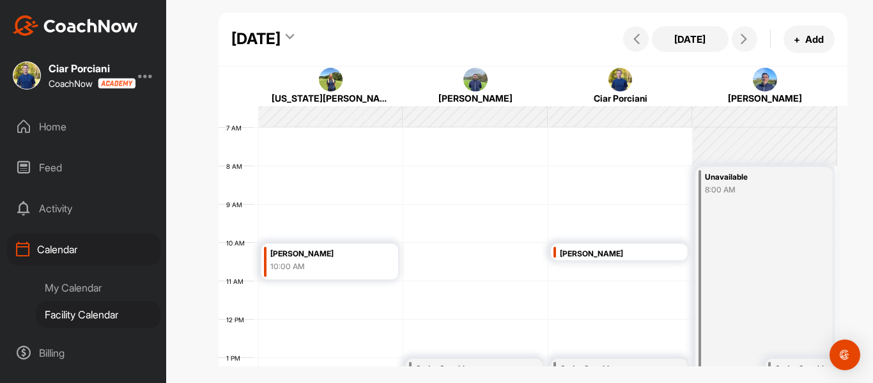
click at [281, 36] on div "[DATE]" at bounding box center [255, 38] width 49 height 23
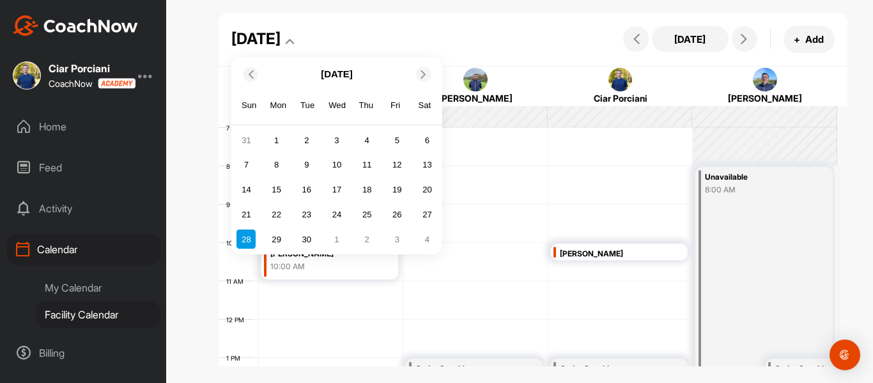
click at [426, 78] on icon at bounding box center [423, 74] width 8 height 8
click at [250, 166] on div "5" at bounding box center [245, 164] width 19 height 19
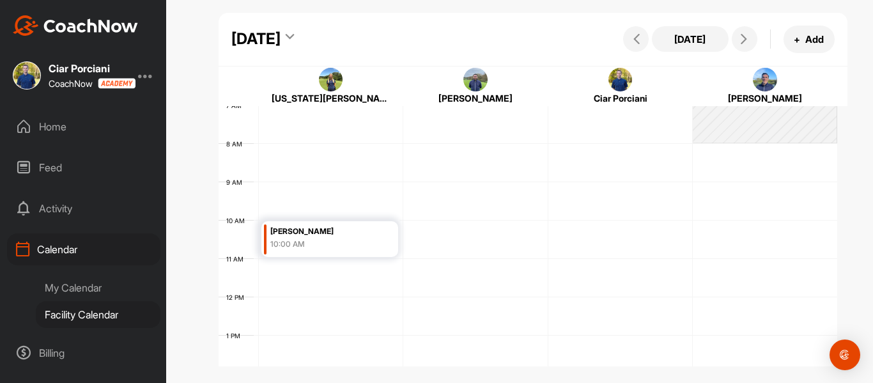
scroll to position [281, 0]
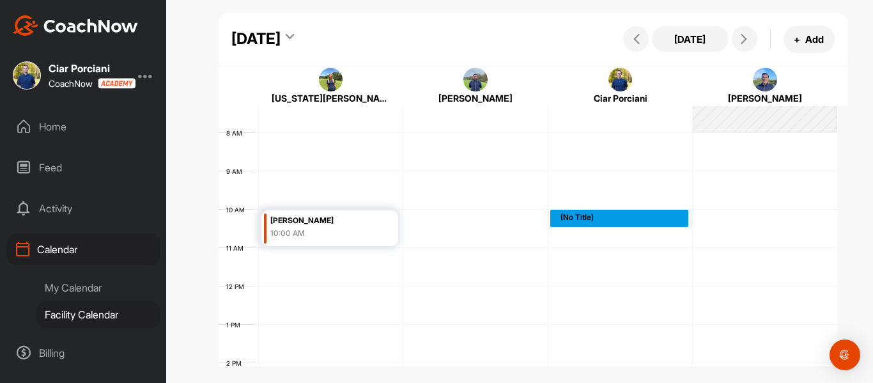
click at [599, 215] on div "12 AM 1 AM 2 AM 3 AM 4 AM 5 AM 6 AM 7 AM 8 AM 9 AM 10 AM 11 AM 12 PM 1 PM 2 PM …" at bounding box center [528, 286] width 619 height 920
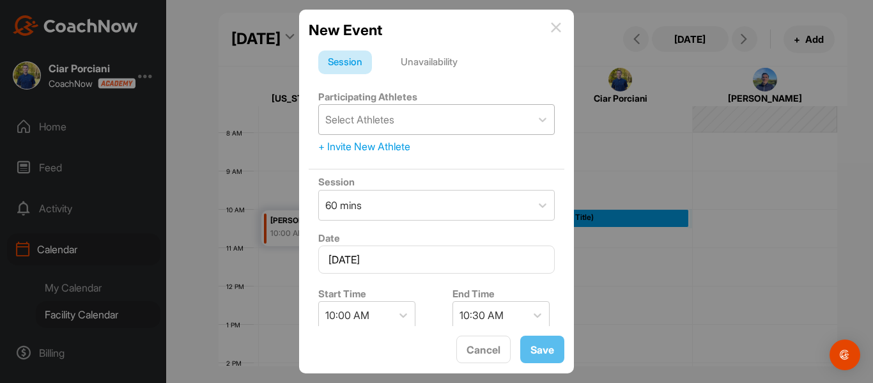
click at [369, 118] on div "Select Athletes" at bounding box center [359, 119] width 69 height 15
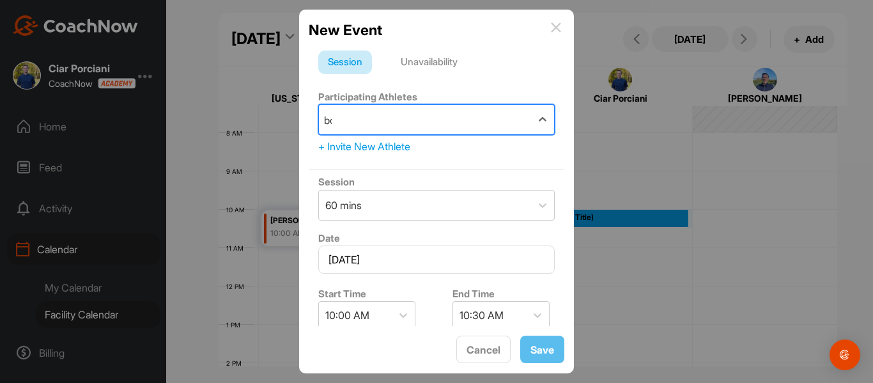
type input "bog"
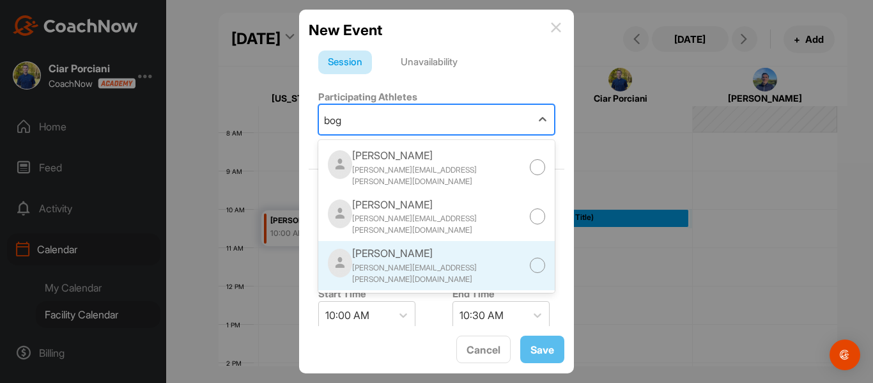
click at [401, 245] on div "[PERSON_NAME]" at bounding box center [440, 252] width 177 height 15
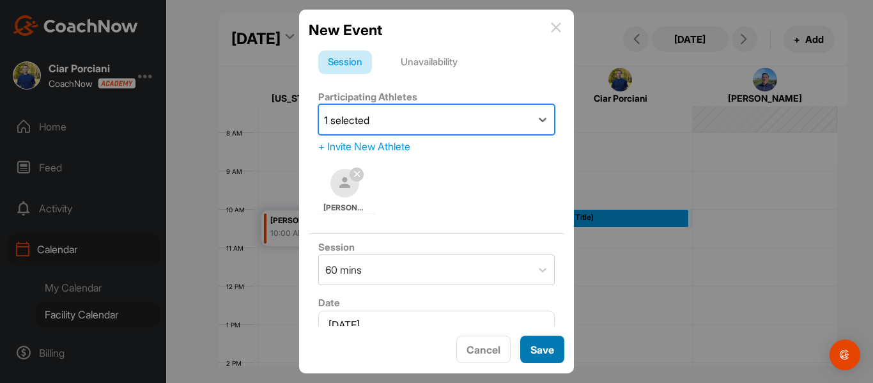
click at [541, 348] on button "Save" at bounding box center [542, 348] width 44 height 27
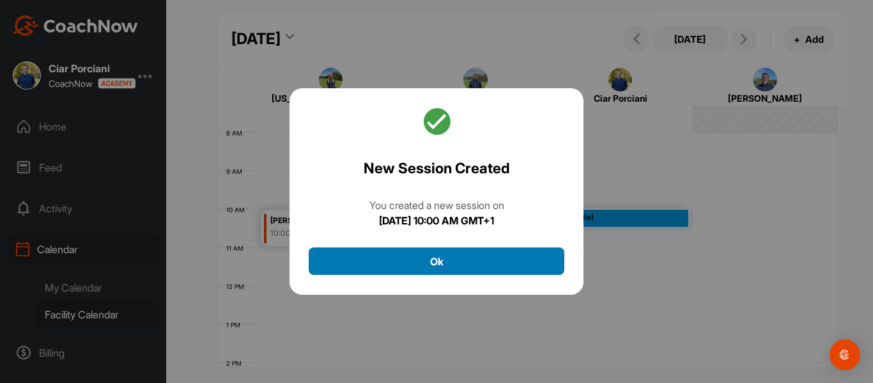
click at [427, 266] on button "Ok" at bounding box center [437, 260] width 256 height 27
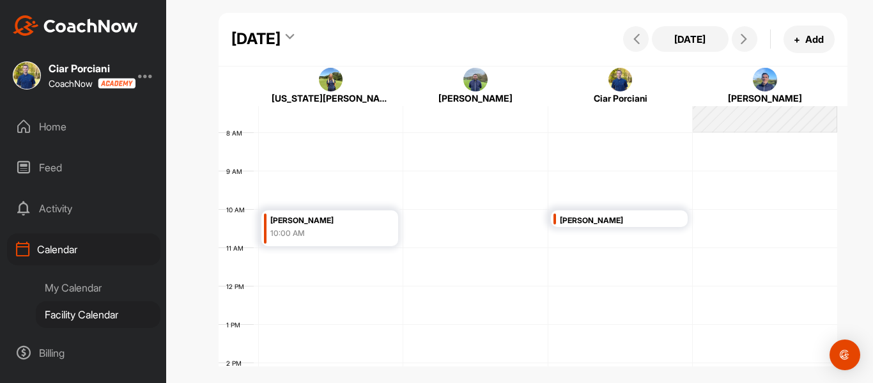
click at [281, 32] on div "[DATE]" at bounding box center [255, 38] width 49 height 23
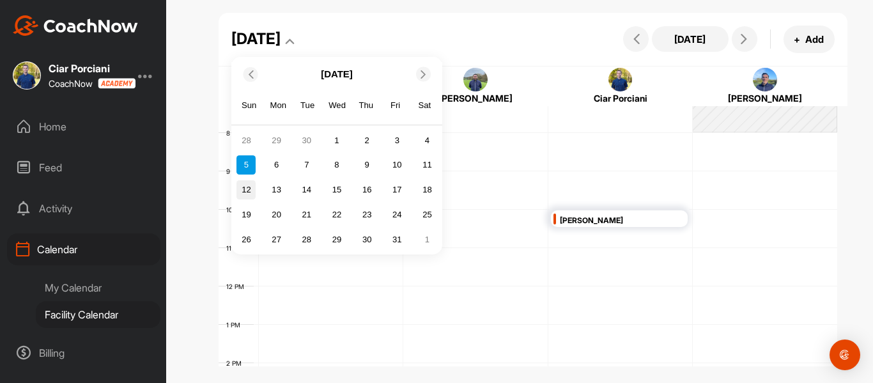
click at [247, 189] on div "12" at bounding box center [245, 189] width 19 height 19
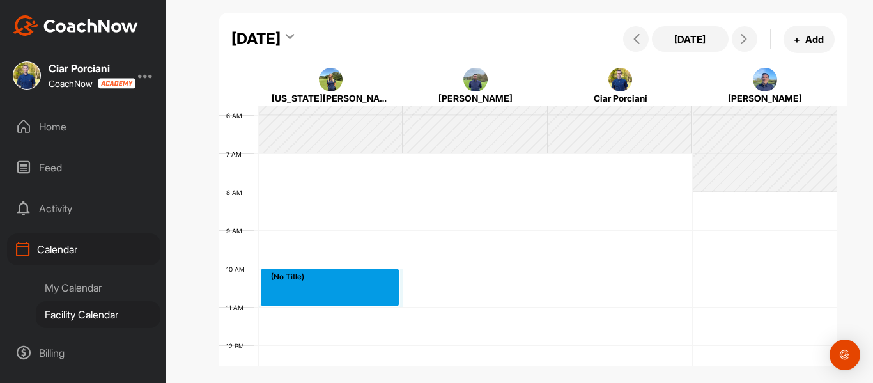
drag, startPoint x: 296, startPoint y: 277, endPoint x: 296, endPoint y: 291, distance: 14.7
click at [296, 291] on div "12 AM 1 AM 2 AM 3 AM 4 AM 5 AM 6 AM 7 AM 8 AM 9 AM 10 AM 11 AM 12 PM 1 PM 2 PM …" at bounding box center [528, 345] width 619 height 920
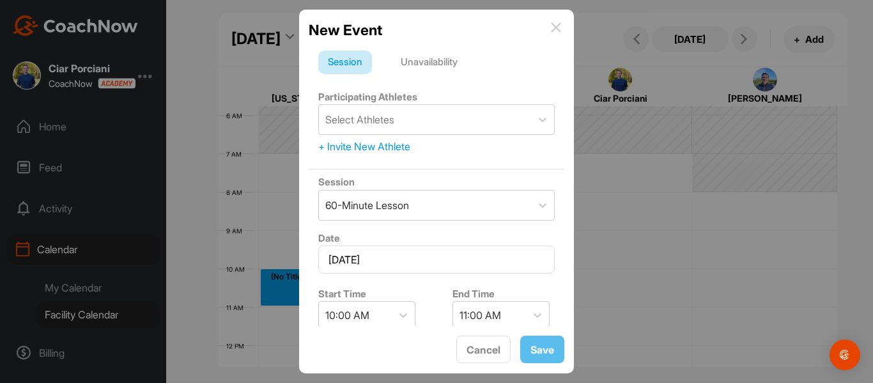
click at [415, 64] on div "Unavailability" at bounding box center [429, 62] width 76 height 24
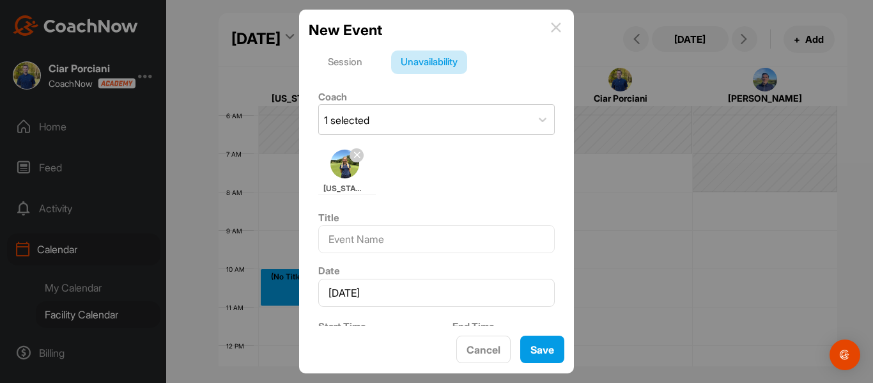
click at [336, 59] on div "Session" at bounding box center [345, 62] width 54 height 24
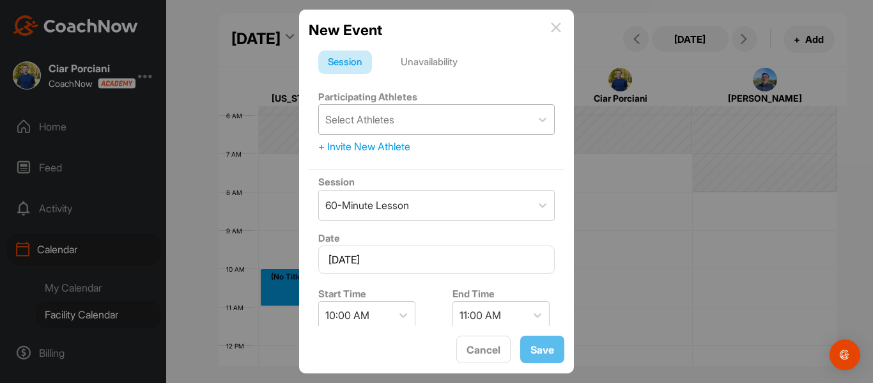
click at [359, 125] on div "Select Athletes" at bounding box center [359, 119] width 69 height 15
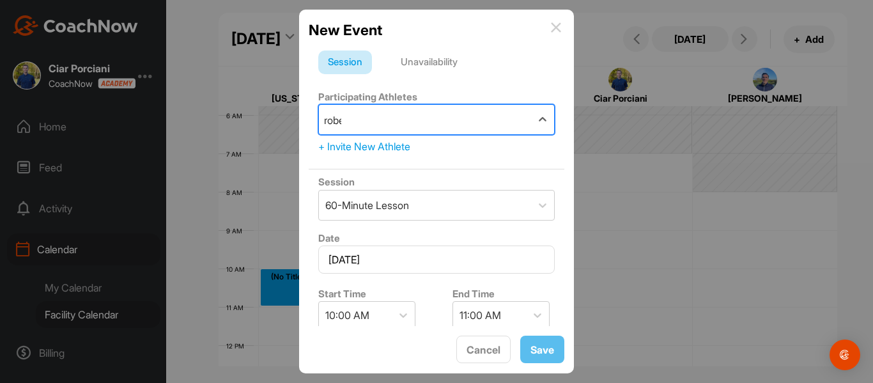
type input "rober"
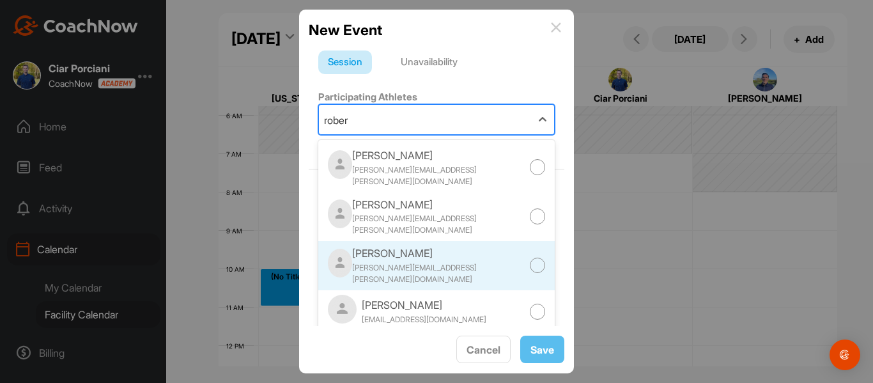
click at [404, 245] on div "[PERSON_NAME]" at bounding box center [440, 252] width 177 height 15
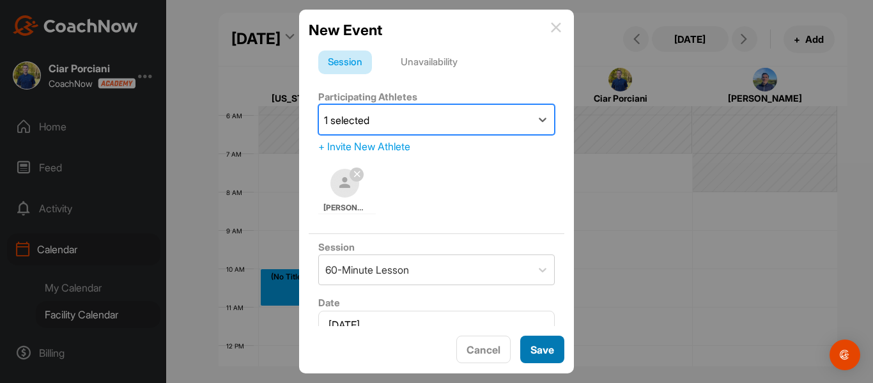
click at [537, 345] on button "Save" at bounding box center [542, 348] width 44 height 27
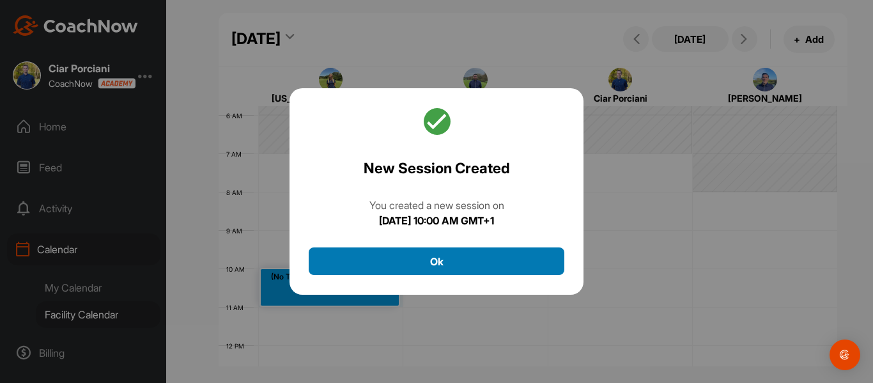
click at [452, 260] on button "Ok" at bounding box center [437, 260] width 256 height 27
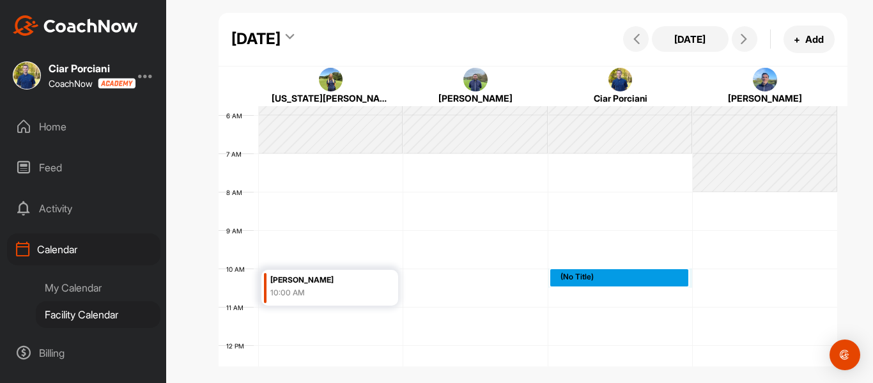
click at [574, 274] on div "12 AM 1 AM 2 AM 3 AM 4 AM 5 AM 6 AM 7 AM 8 AM 9 AM 10 AM 11 AM 12 PM 1 PM 2 PM …" at bounding box center [528, 345] width 619 height 920
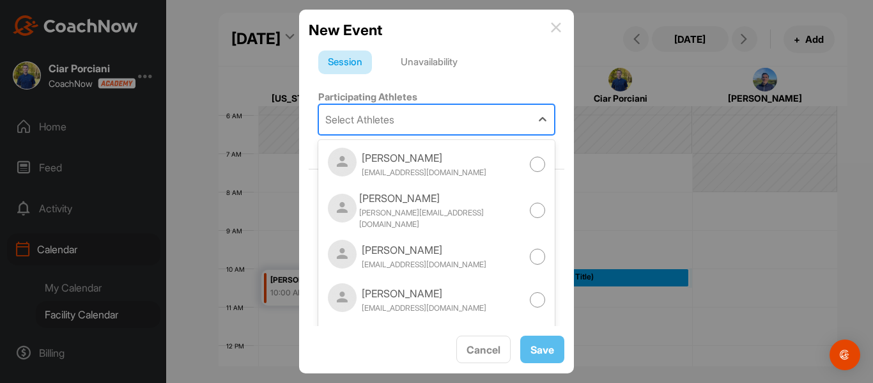
click at [408, 110] on div "Select Athletes" at bounding box center [425, 119] width 212 height 29
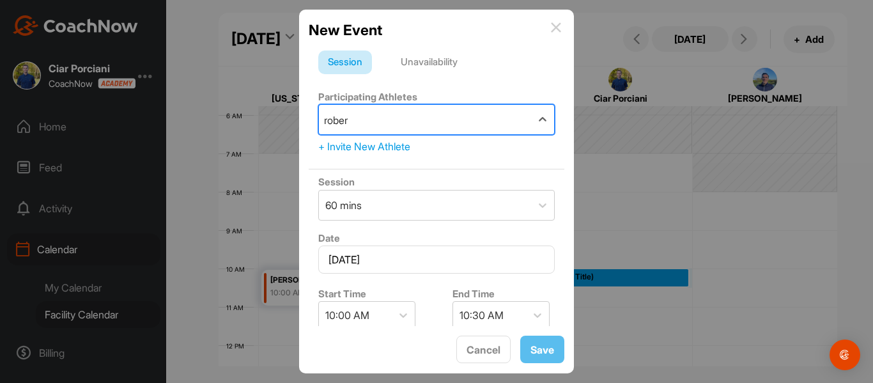
type input "[PERSON_NAME]"
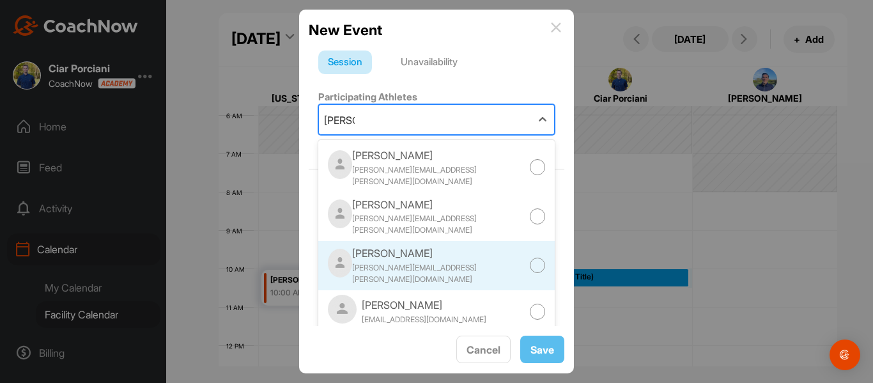
click at [399, 246] on div "[PERSON_NAME]" at bounding box center [440, 252] width 177 height 15
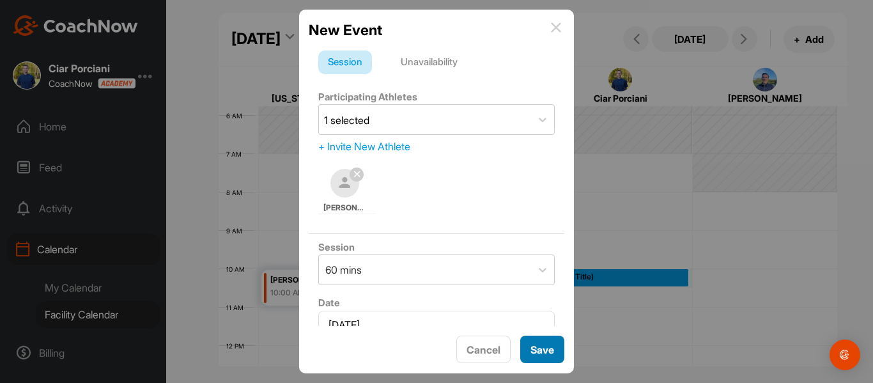
click at [548, 351] on button "Save" at bounding box center [542, 348] width 44 height 27
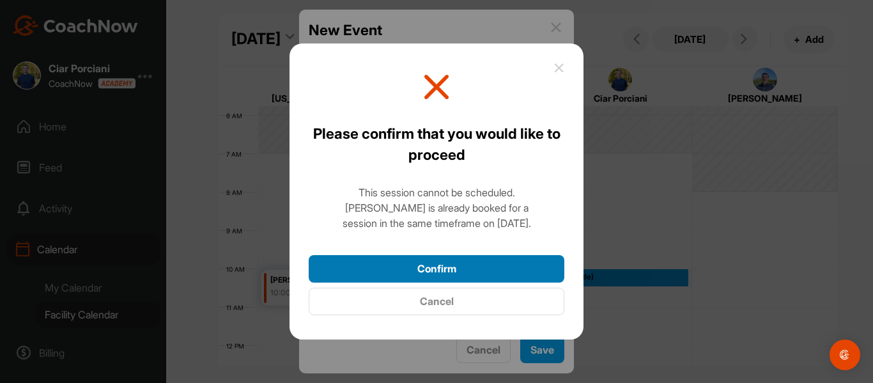
click at [464, 266] on button "Confirm" at bounding box center [437, 268] width 256 height 27
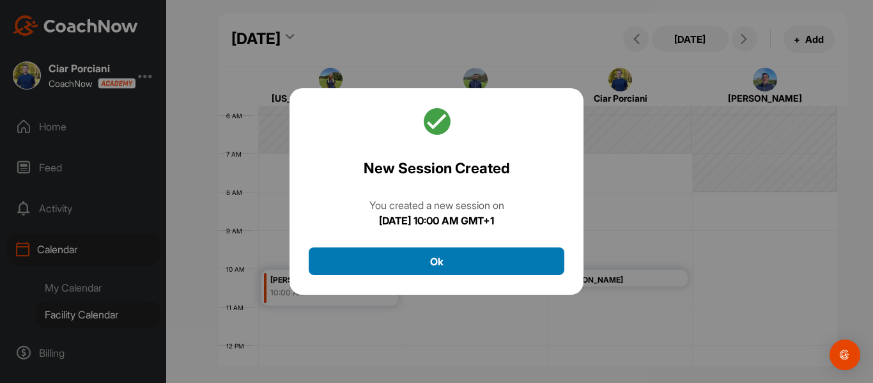
click at [438, 259] on button "Ok" at bounding box center [437, 260] width 256 height 27
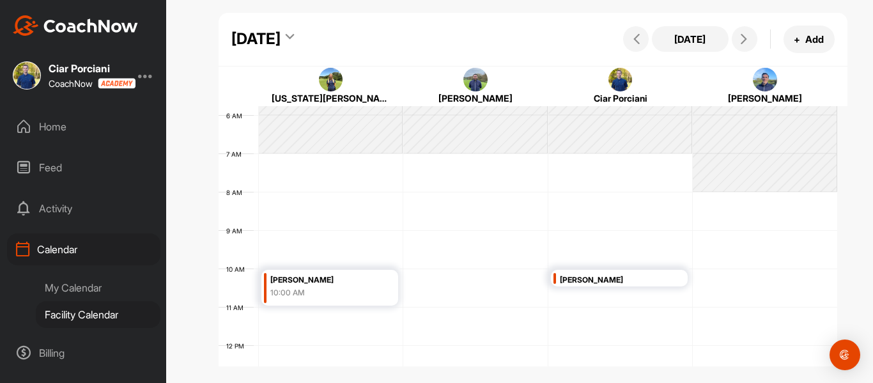
click at [281, 38] on div "[DATE]" at bounding box center [255, 38] width 49 height 23
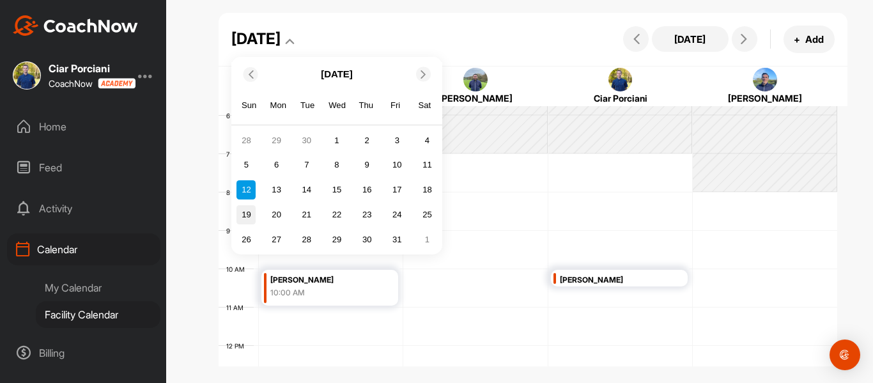
click at [250, 214] on div "19" at bounding box center [245, 214] width 19 height 19
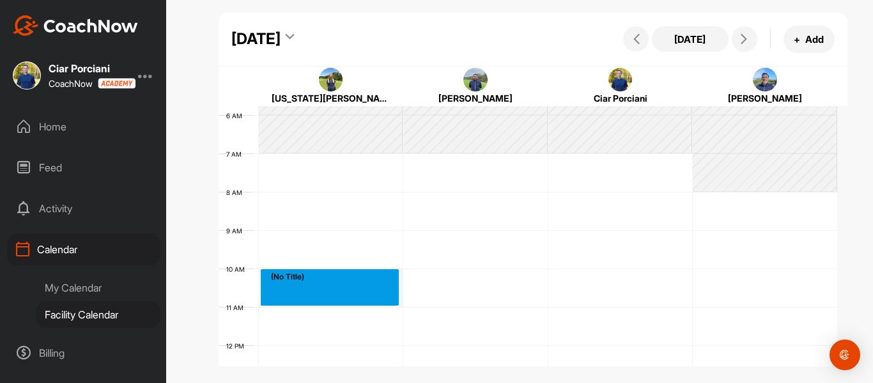
drag, startPoint x: 297, startPoint y: 277, endPoint x: 295, endPoint y: 288, distance: 11.0
click at [295, 288] on div "12 AM 1 AM 2 AM 3 AM 4 AM 5 AM 6 AM 7 AM 8 AM 9 AM 10 AM 11 AM 12 PM 1 PM 2 PM …" at bounding box center [528, 345] width 619 height 920
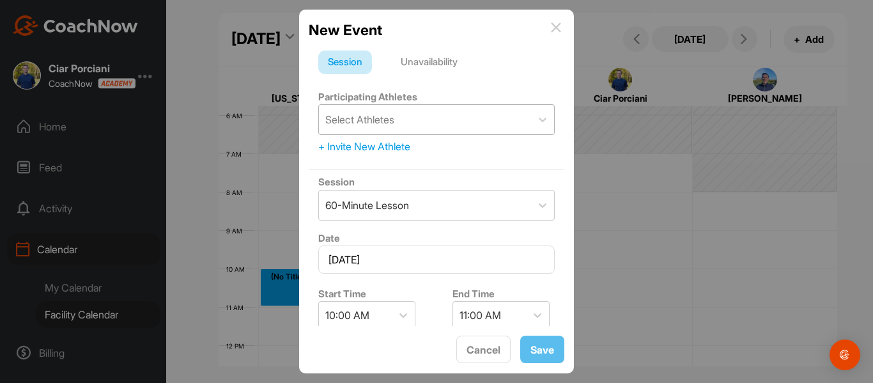
click at [378, 116] on div "Select Athletes" at bounding box center [359, 119] width 69 height 15
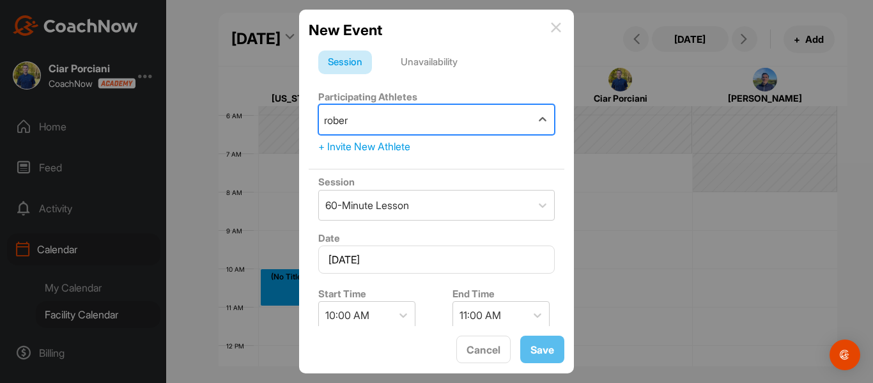
type input "[PERSON_NAME]"
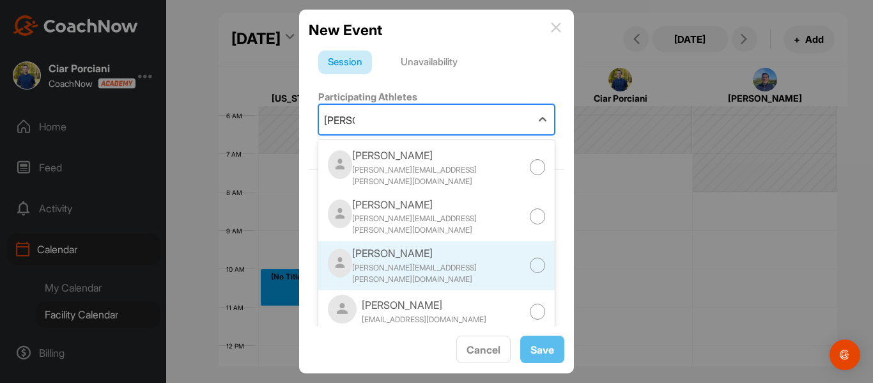
click at [401, 249] on div "[PERSON_NAME]" at bounding box center [440, 252] width 177 height 15
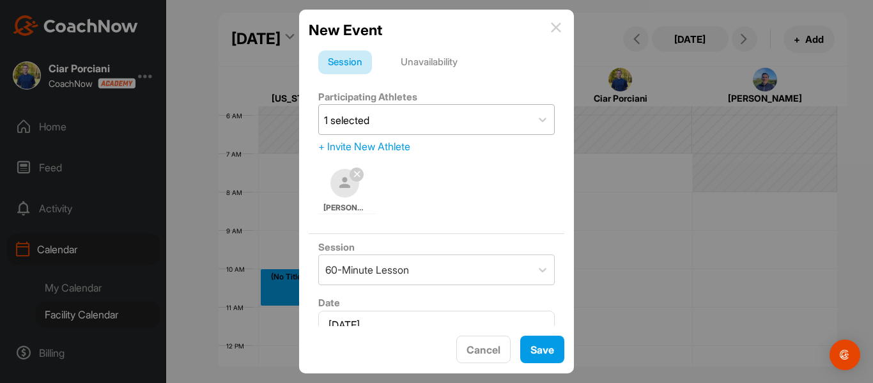
click at [516, 329] on div "New Event Session Unavailability Participating Athletes 1 selected + Invite New…" at bounding box center [436, 192] width 275 height 364
click at [531, 339] on button "Save" at bounding box center [542, 348] width 44 height 27
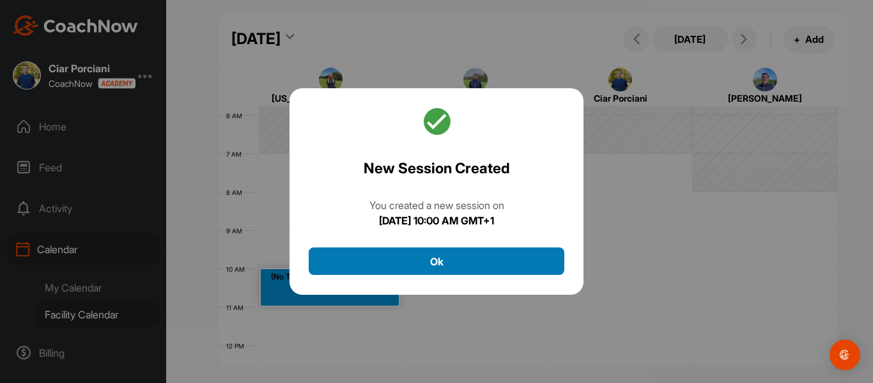
click at [422, 263] on button "Ok" at bounding box center [437, 260] width 256 height 27
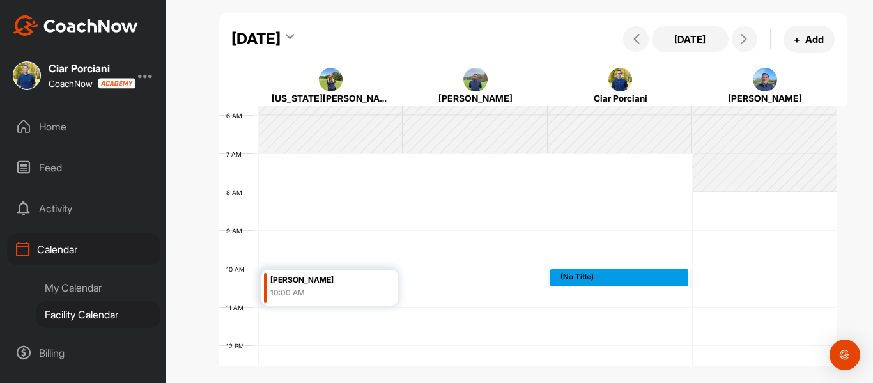
click at [566, 275] on div "12 AM 1 AM 2 AM 3 AM 4 AM 5 AM 6 AM 7 AM 8 AM 9 AM 10 AM 11 AM 12 PM 1 PM 2 PM …" at bounding box center [528, 345] width 619 height 920
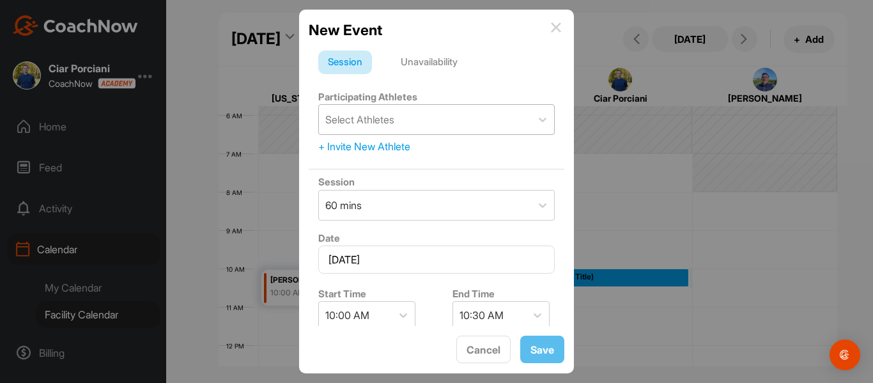
click at [389, 118] on div "Select Athletes" at bounding box center [359, 119] width 69 height 15
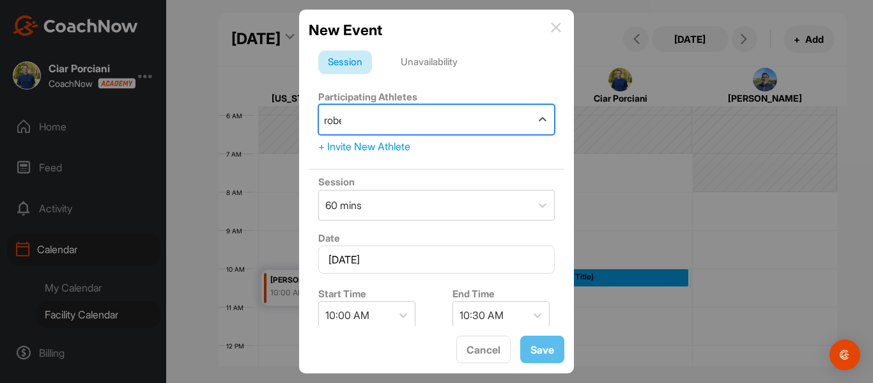
type input "[PERSON_NAME]"
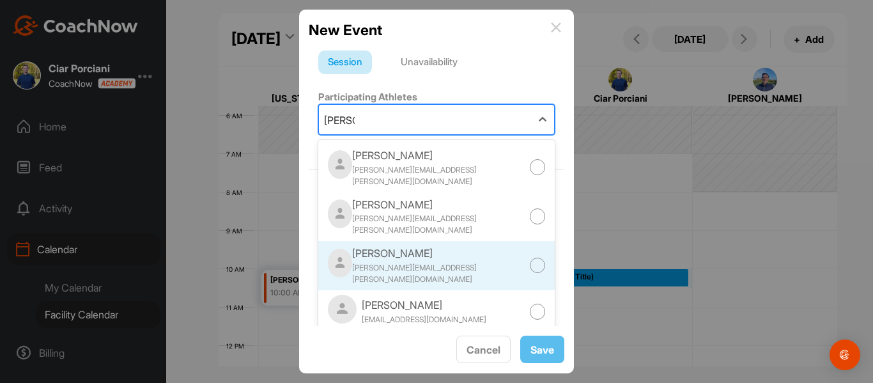
click at [417, 245] on div "[PERSON_NAME]" at bounding box center [440, 252] width 177 height 15
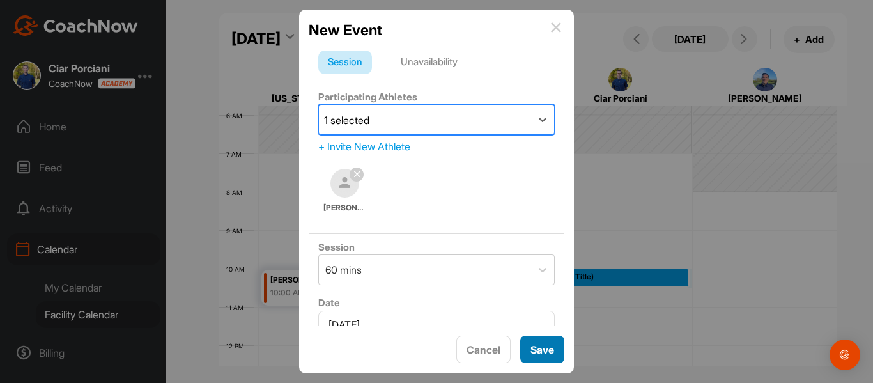
click at [544, 343] on button "Save" at bounding box center [542, 348] width 44 height 27
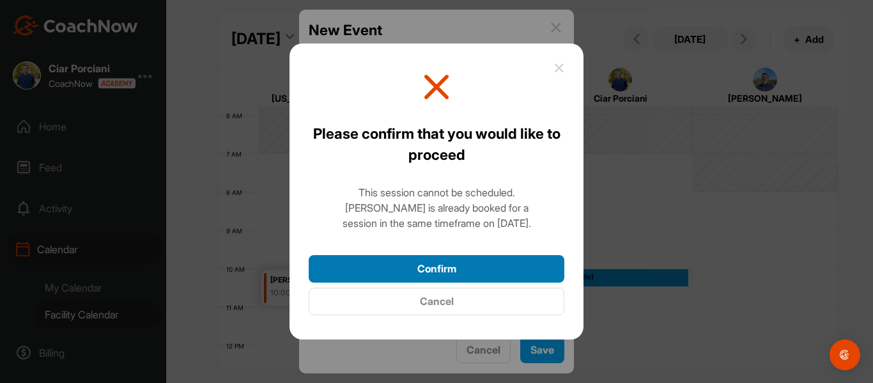
click at [470, 262] on button "Confirm" at bounding box center [437, 268] width 256 height 27
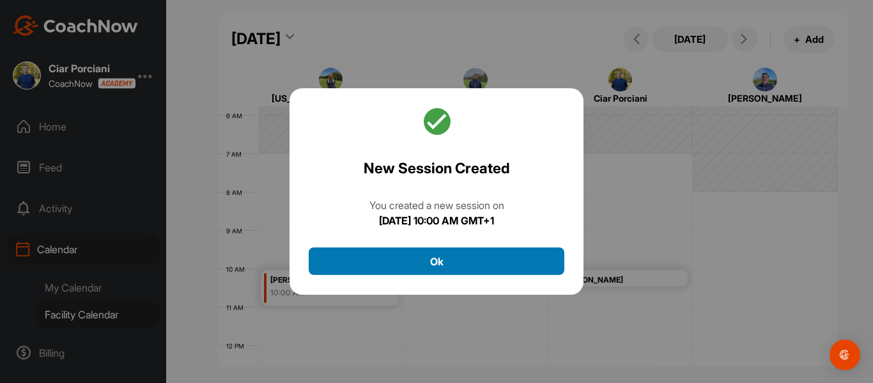
click at [426, 256] on button "Ok" at bounding box center [437, 260] width 256 height 27
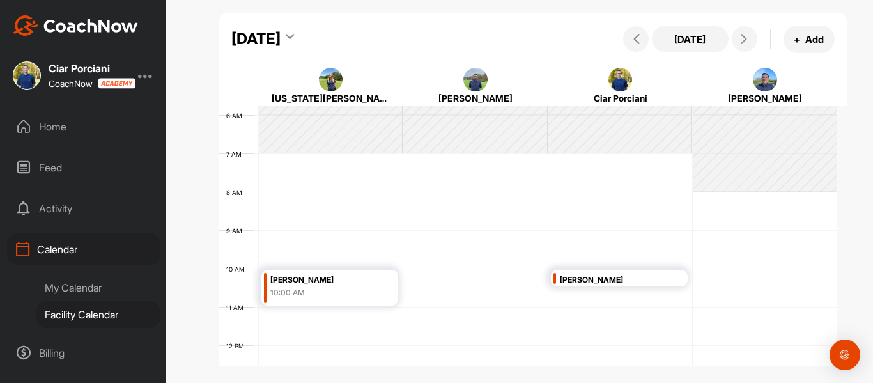
click at [281, 37] on div "[DATE]" at bounding box center [255, 38] width 49 height 23
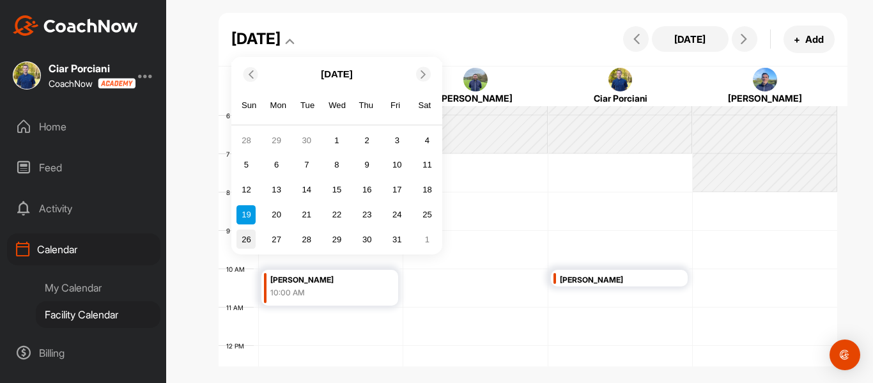
click at [246, 234] on div "26" at bounding box center [245, 238] width 19 height 19
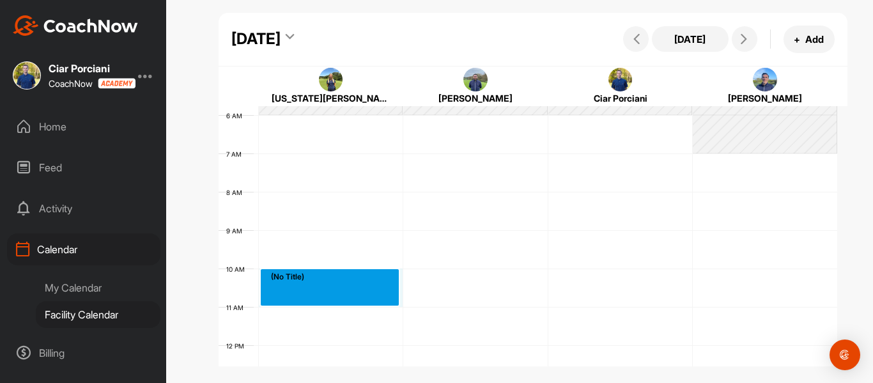
drag, startPoint x: 305, startPoint y: 278, endPoint x: 305, endPoint y: 293, distance: 15.3
click at [305, 293] on div "12 AM 1 AM 2 AM 3 AM 4 AM 5 AM 6 AM 7 AM 8 AM 9 AM 10 AM 11 AM 12 PM 1 PM 2 PM …" at bounding box center [528, 345] width 619 height 920
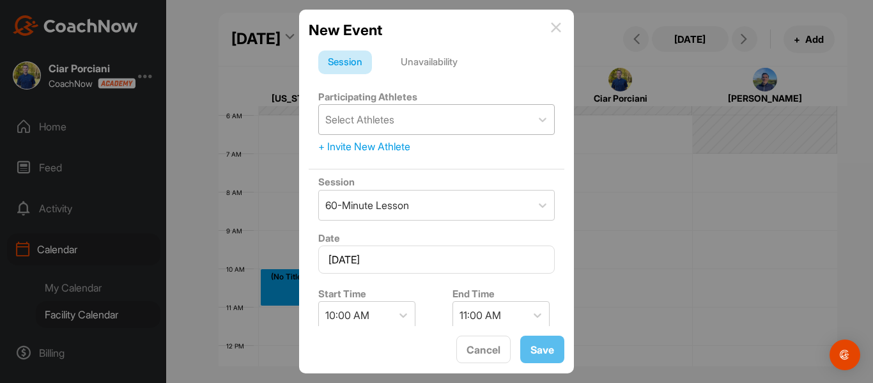
click at [363, 128] on div "Select Athletes" at bounding box center [425, 119] width 212 height 29
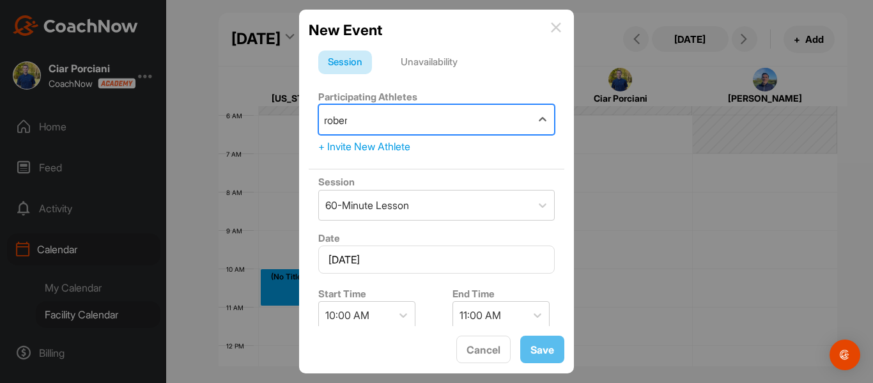
type input "[PERSON_NAME]"
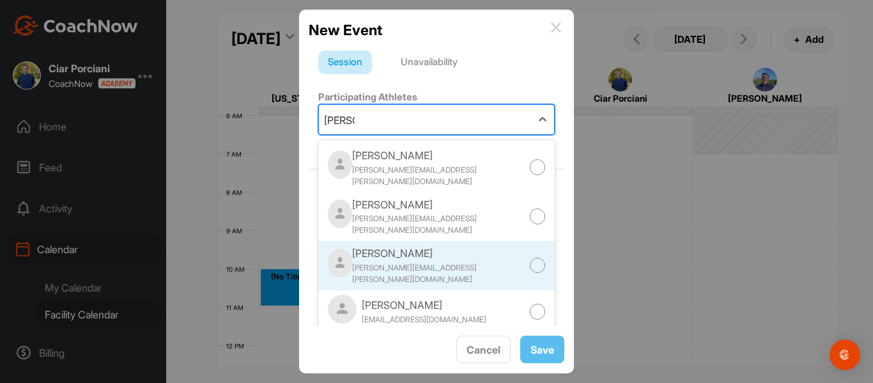
click at [412, 247] on div "[PERSON_NAME]" at bounding box center [440, 252] width 177 height 15
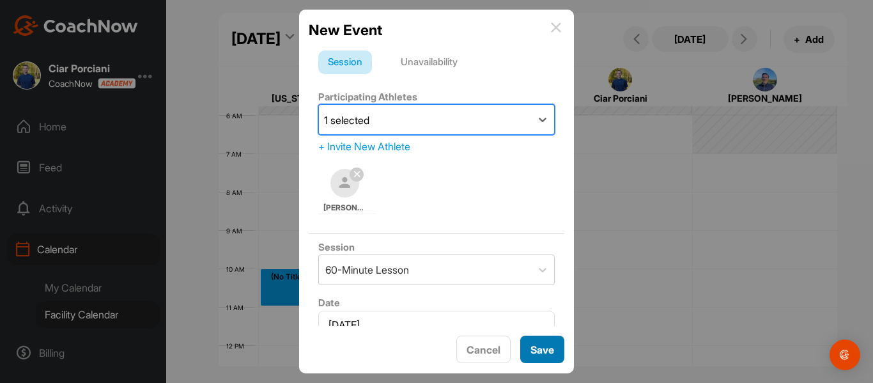
click at [539, 344] on button "Save" at bounding box center [542, 348] width 44 height 27
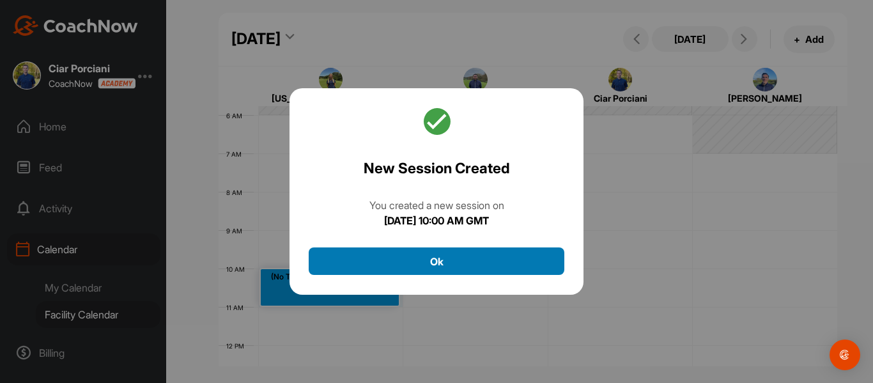
click at [508, 263] on button "Ok" at bounding box center [437, 260] width 256 height 27
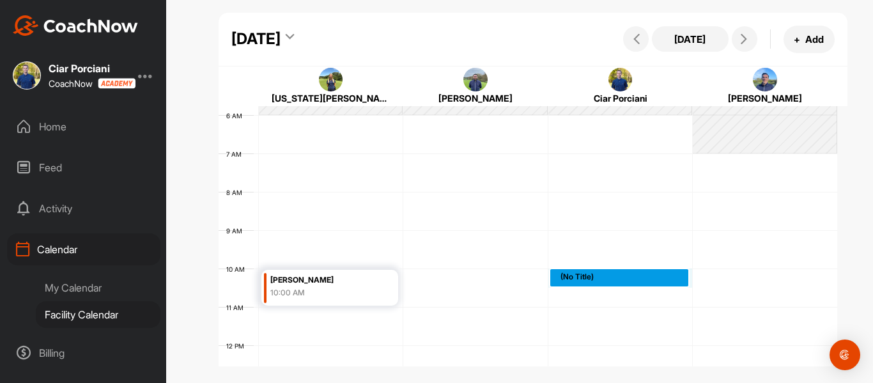
click at [566, 274] on div "12 AM 1 AM 2 AM 3 AM 4 AM 5 AM 6 AM 7 AM 8 AM 9 AM 10 AM 11 AM 12 PM 1 PM 2 PM …" at bounding box center [528, 345] width 619 height 920
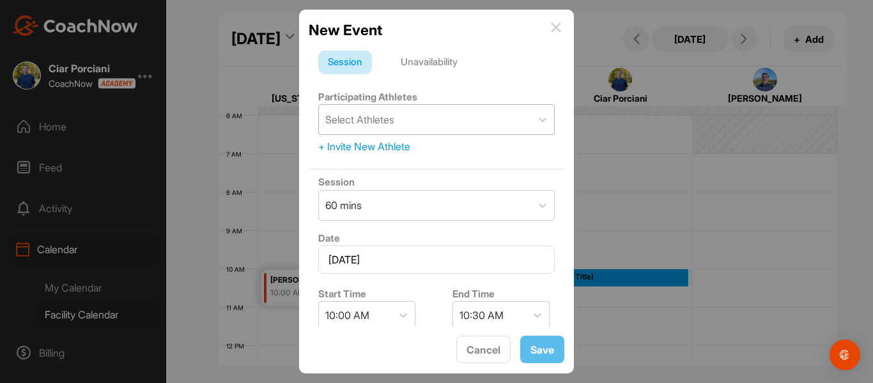
click at [369, 120] on div "Select Athletes" at bounding box center [359, 119] width 69 height 15
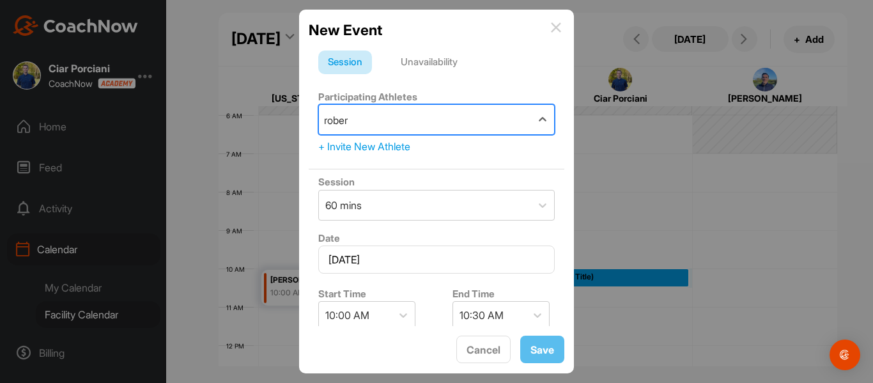
type input "[PERSON_NAME]"
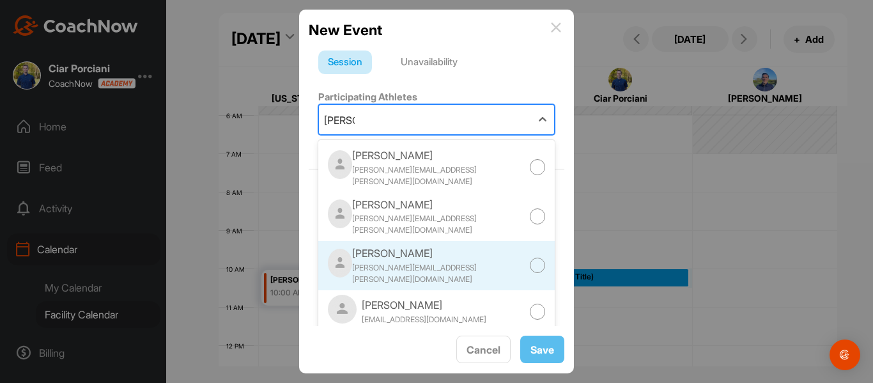
click at [399, 245] on div "[PERSON_NAME]" at bounding box center [440, 252] width 177 height 15
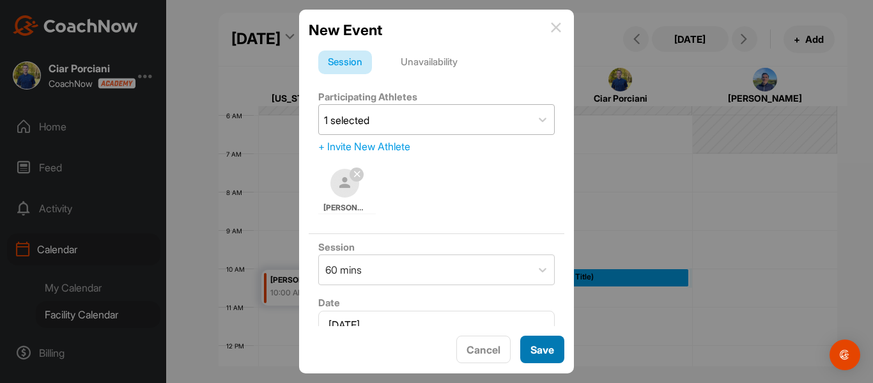
click at [551, 348] on button "Save" at bounding box center [542, 348] width 44 height 27
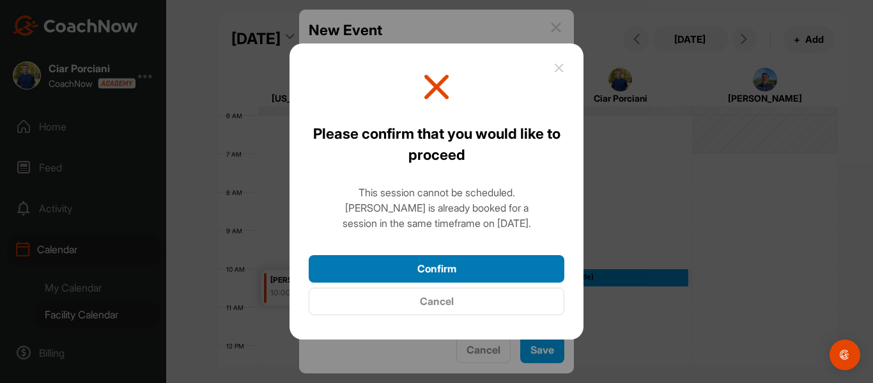
click at [492, 271] on button "Confirm" at bounding box center [437, 268] width 256 height 27
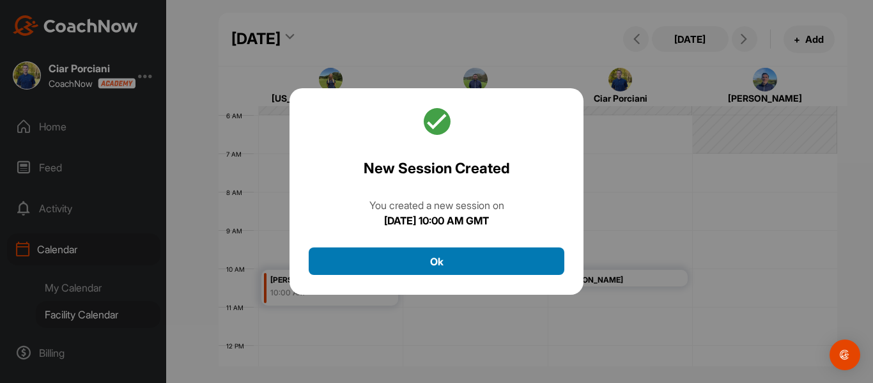
click at [472, 257] on button "Ok" at bounding box center [437, 260] width 256 height 27
